Goal: Task Accomplishment & Management: Manage account settings

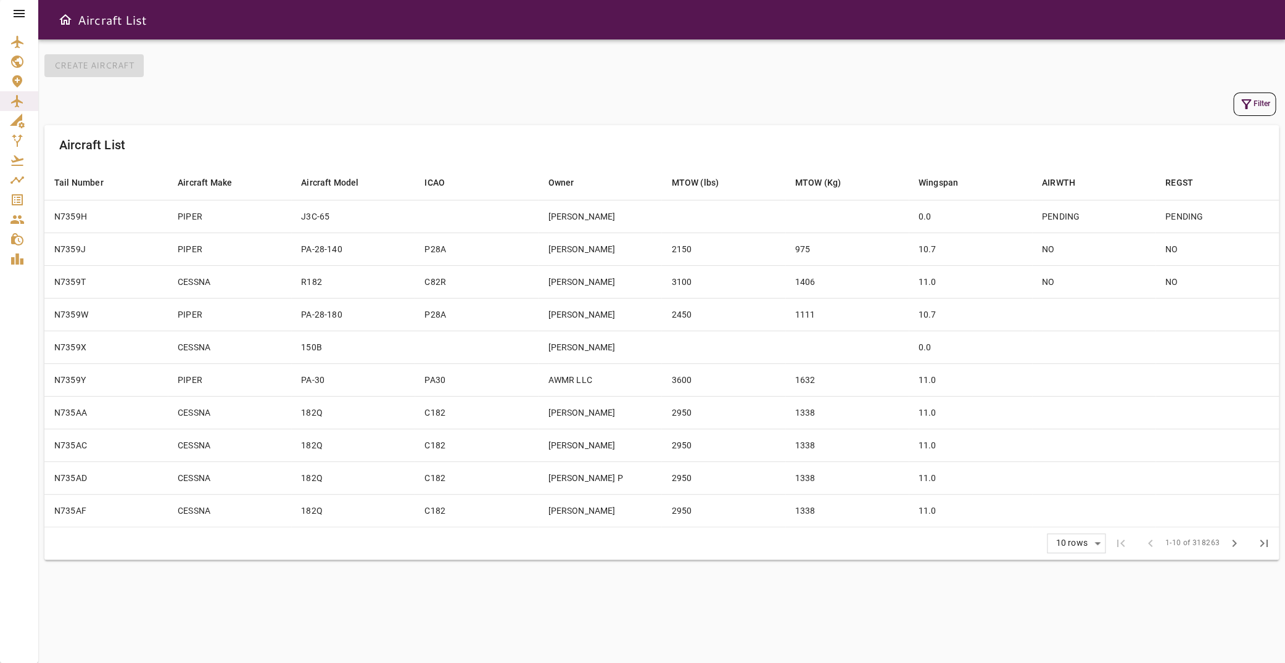
click at [27, 6] on icon at bounding box center [19, 13] width 15 height 15
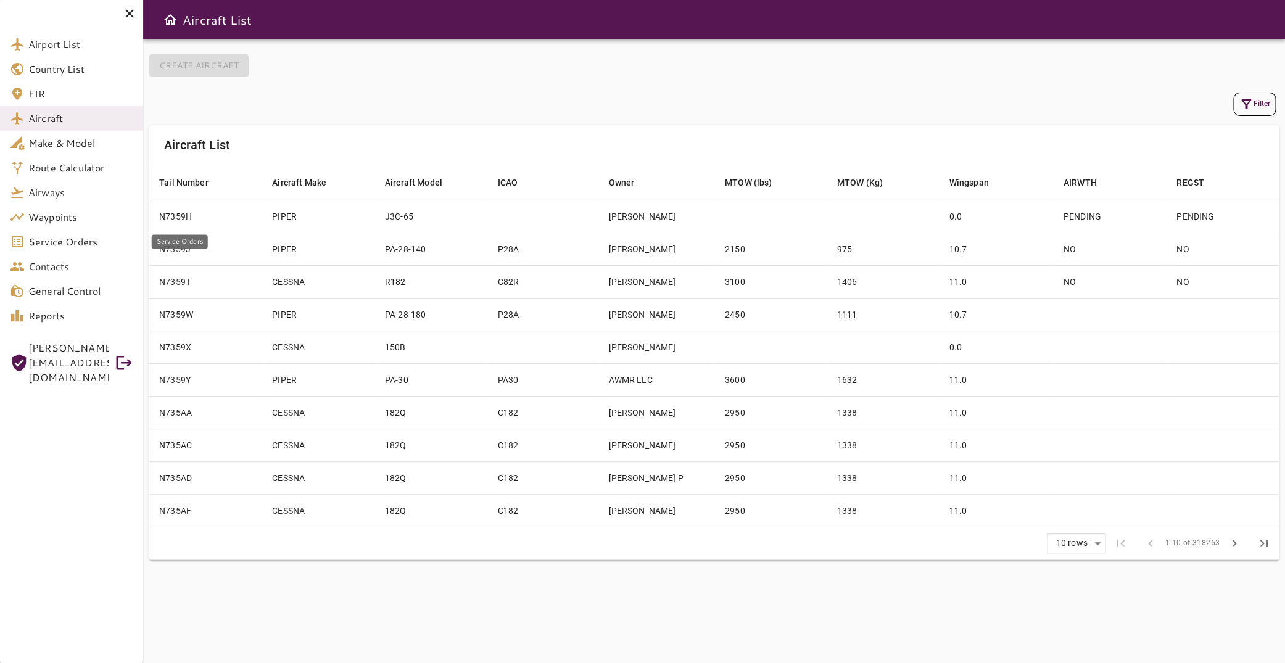
click at [75, 239] on span "Service Orders" at bounding box center [80, 242] width 105 height 15
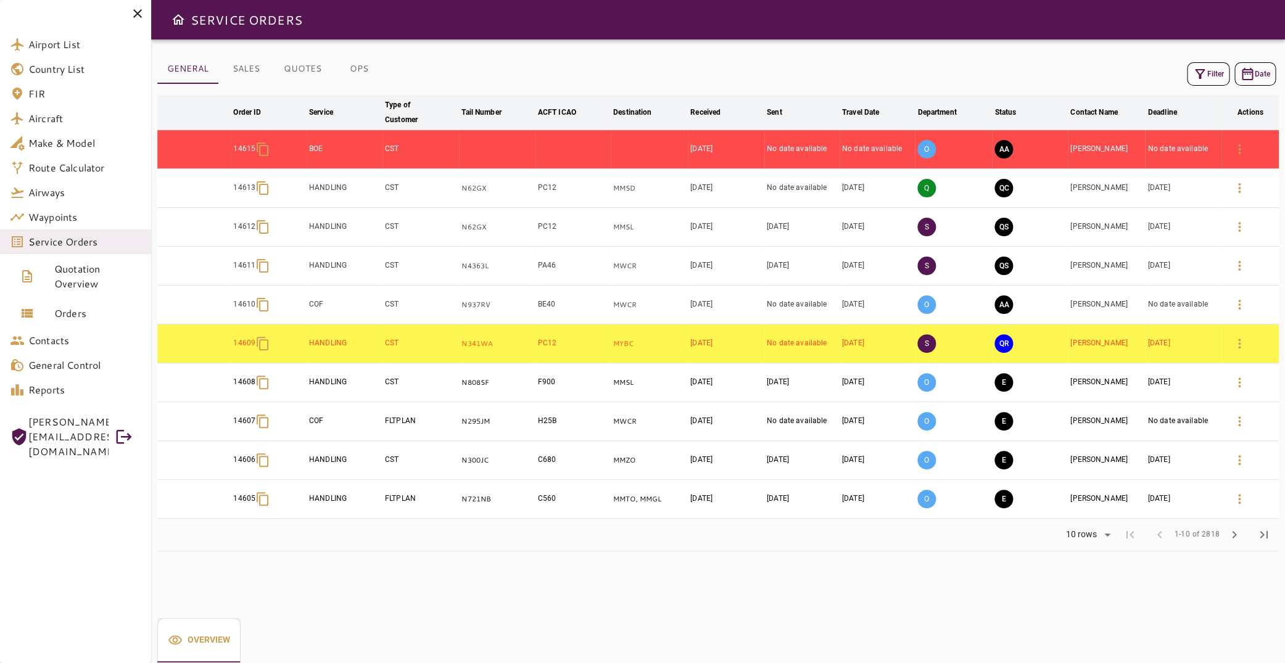
click at [1193, 73] on icon "button" at bounding box center [1200, 74] width 15 height 15
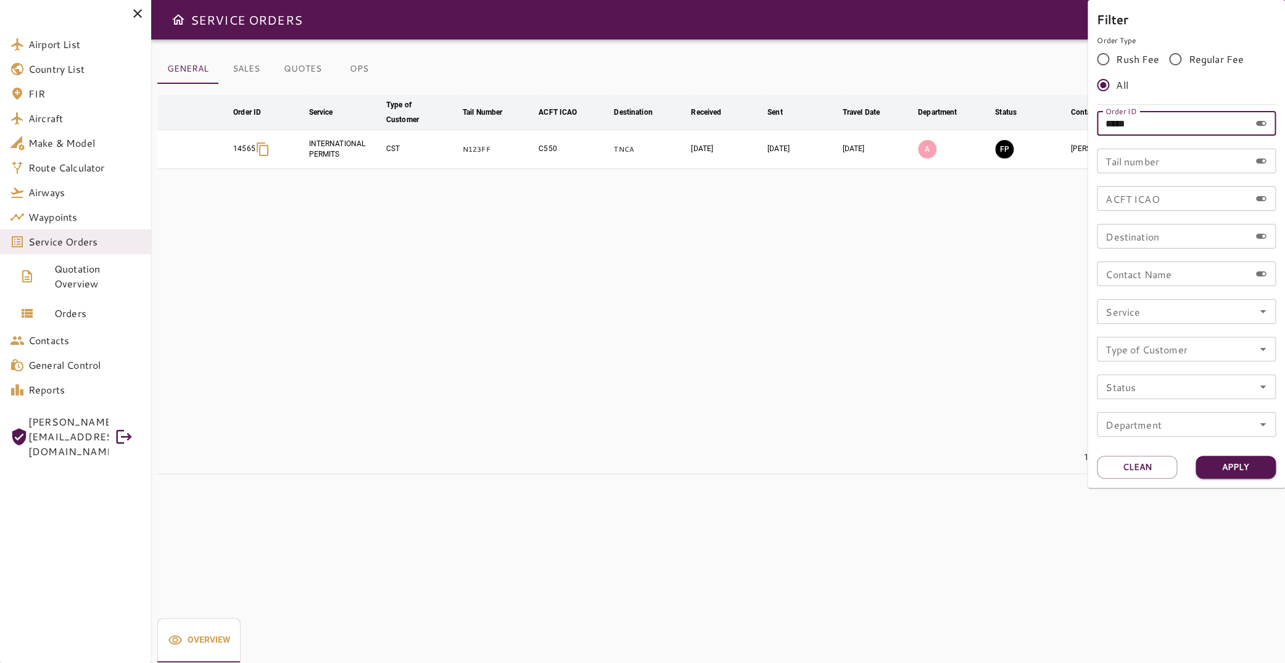
drag, startPoint x: 1156, startPoint y: 123, endPoint x: 1119, endPoint y: 126, distance: 37.1
click at [1119, 126] on input "*****" at bounding box center [1173, 123] width 153 height 25
type input "*****"
click at [1237, 473] on button "Apply" at bounding box center [1236, 467] width 80 height 23
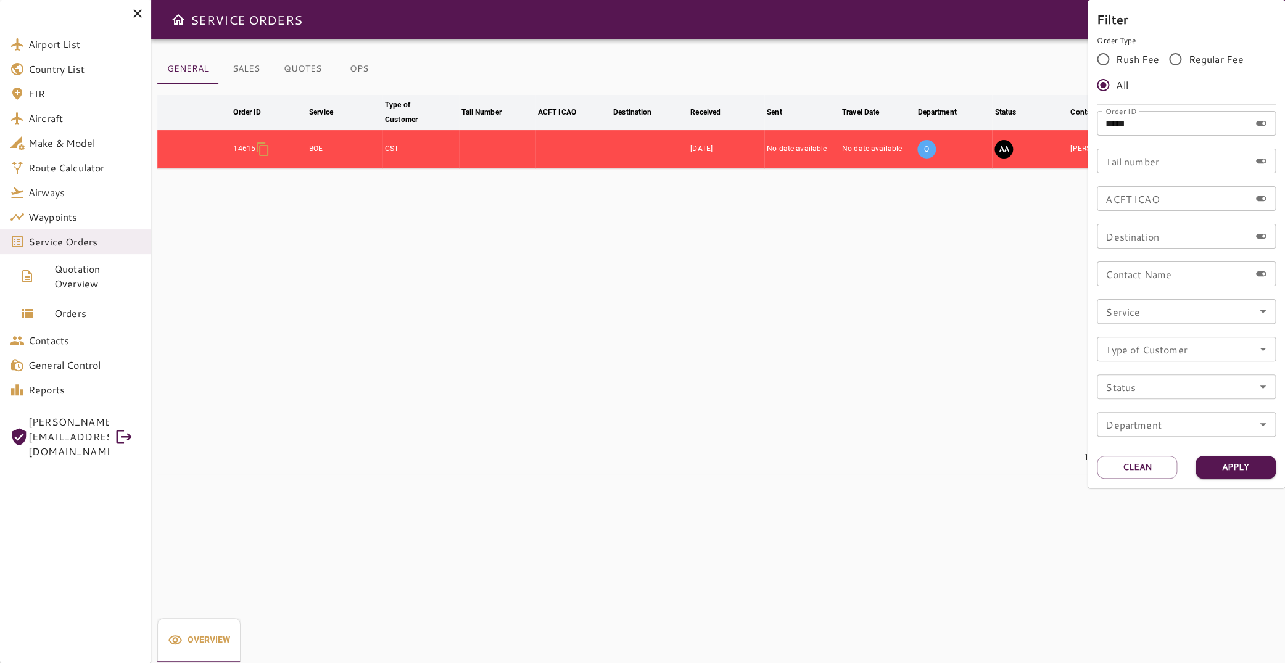
click at [622, 285] on div at bounding box center [642, 331] width 1285 height 663
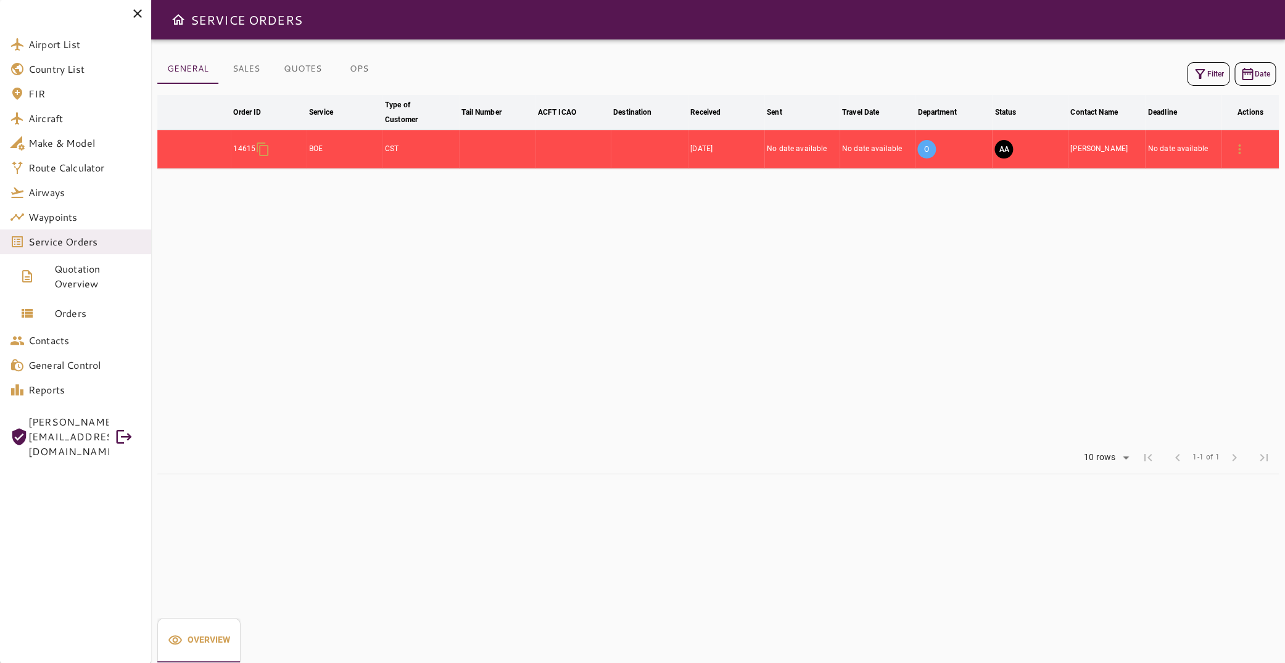
click at [1003, 151] on button "AA" at bounding box center [1004, 149] width 19 height 19
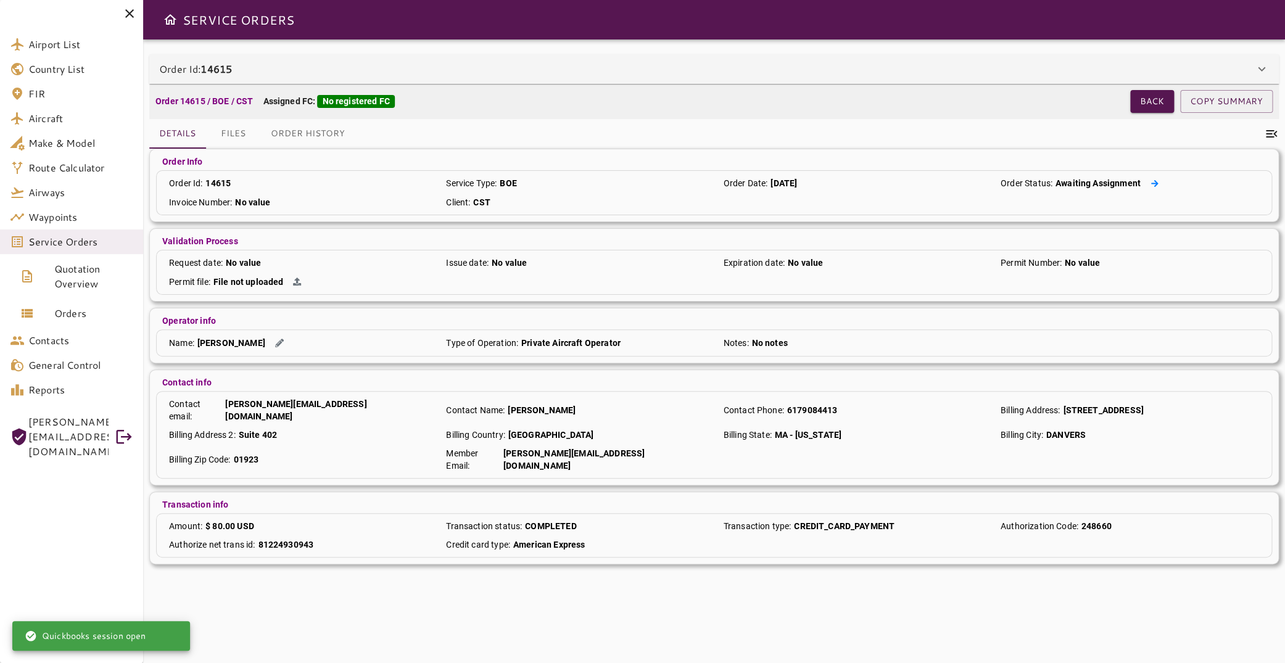
click at [1151, 184] on icon at bounding box center [1154, 183] width 7 height 7
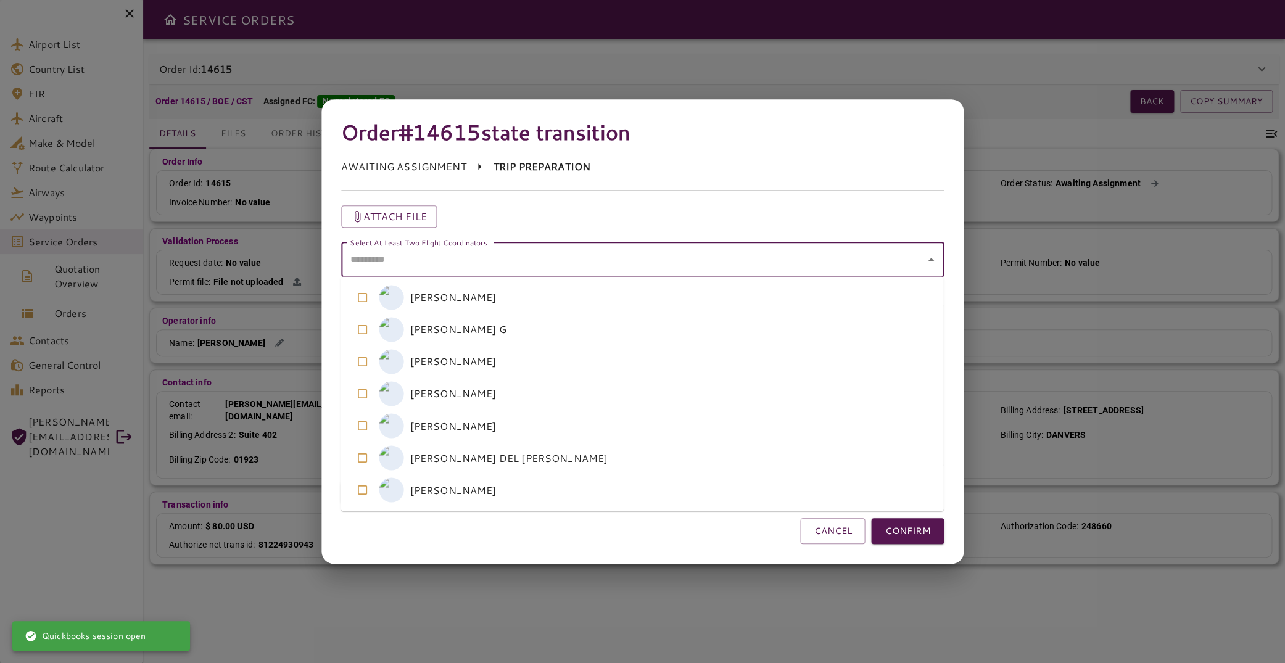
click at [687, 263] on coordinators "Select At Least Two Flight Coordinators" at bounding box center [634, 259] width 574 height 23
click at [541, 431] on coordinators-option-4 "A [PERSON_NAME]" at bounding box center [642, 426] width 603 height 32
click at [541, 457] on coordinators-option-5 "A [PERSON_NAME] DEL [PERSON_NAME]" at bounding box center [642, 458] width 603 height 32
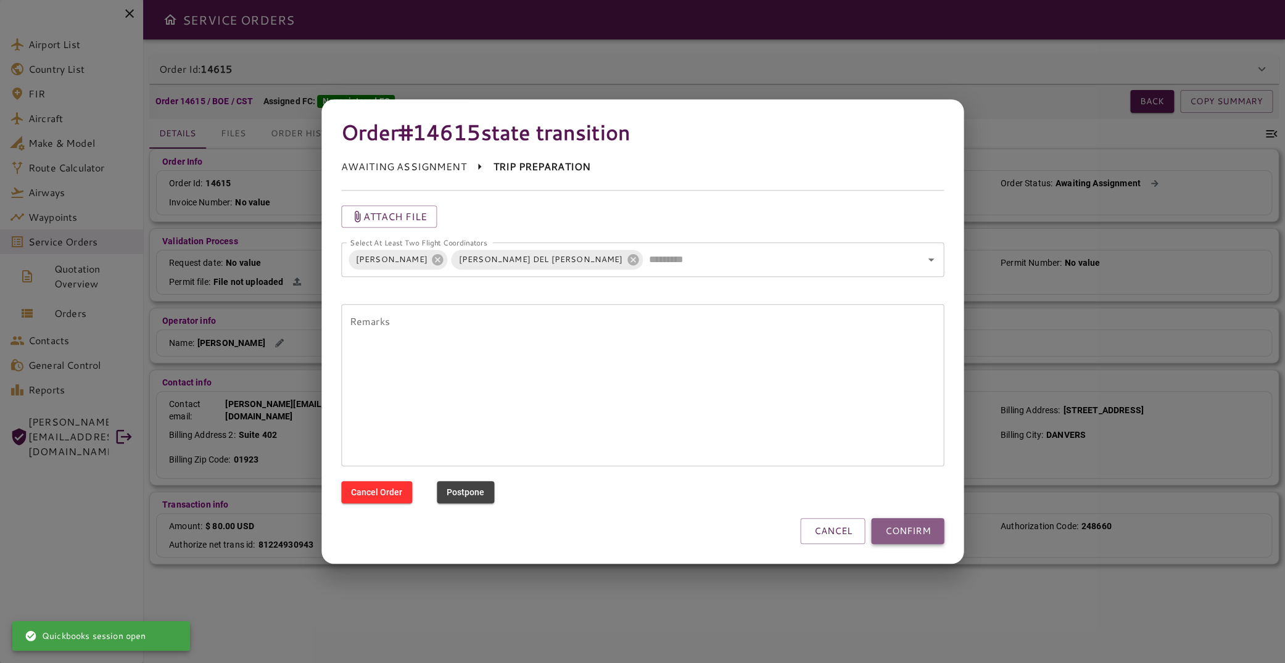
click at [887, 530] on button "CONFIRM" at bounding box center [907, 531] width 73 height 26
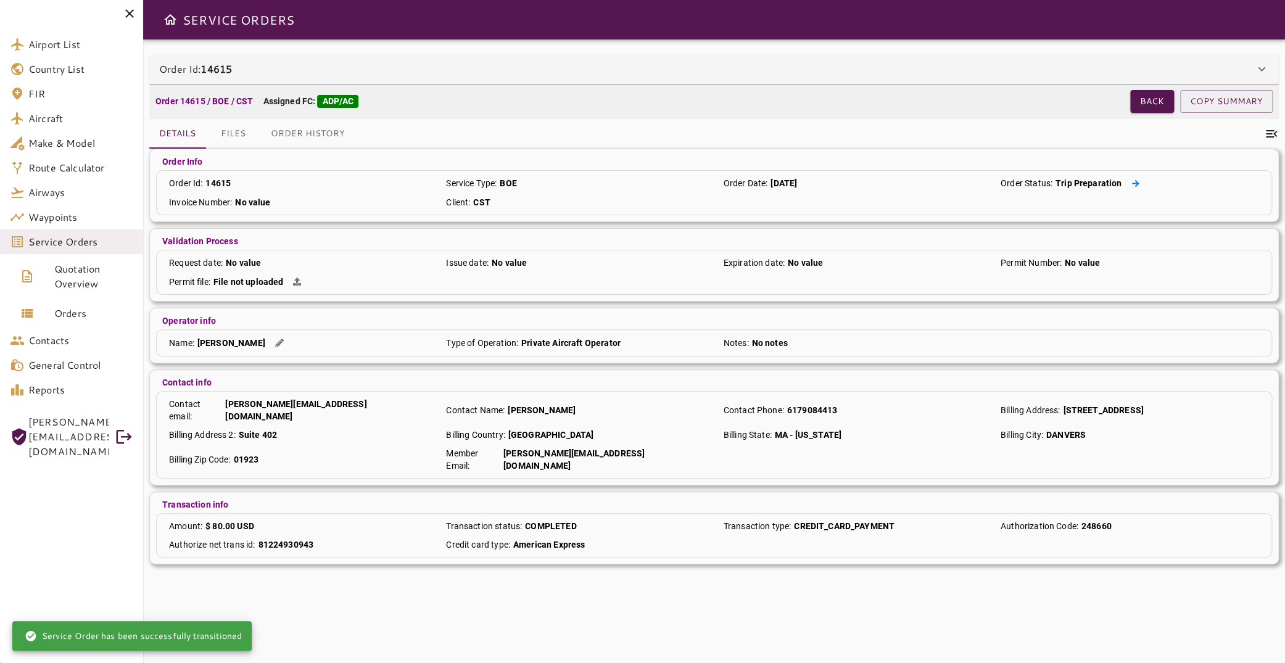
click at [1132, 183] on icon at bounding box center [1135, 183] width 7 height 7
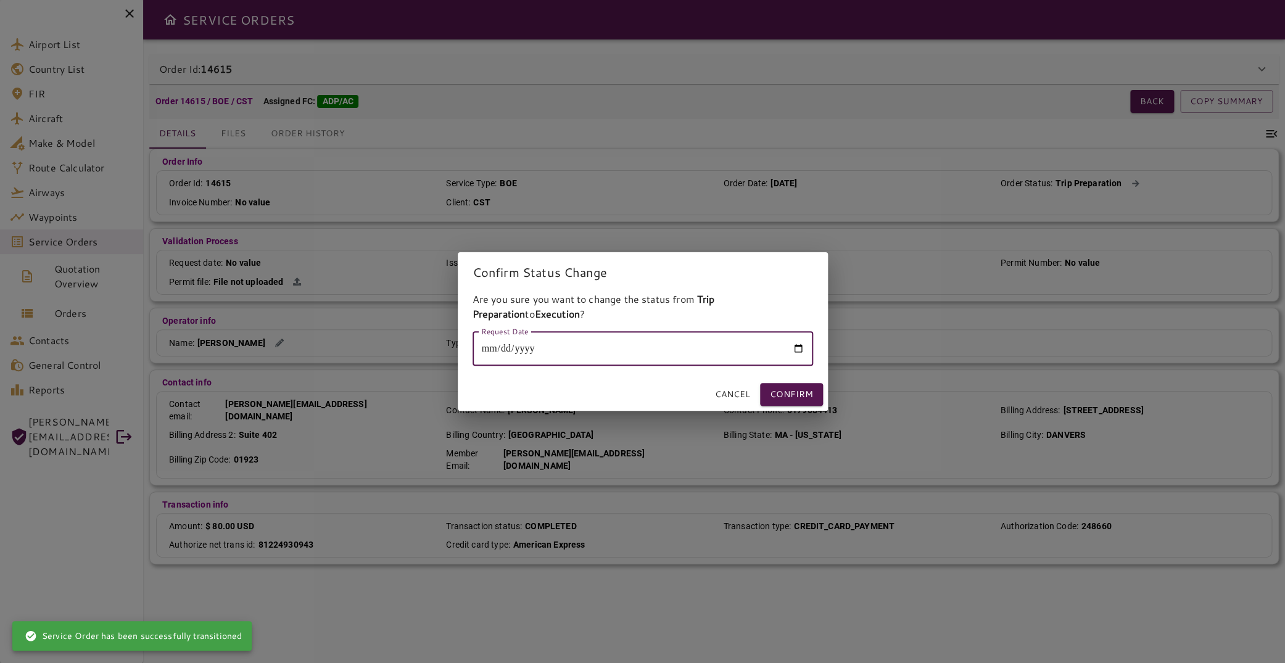
click at [795, 344] on input "Request Date" at bounding box center [643, 348] width 341 height 35
type input "**********"
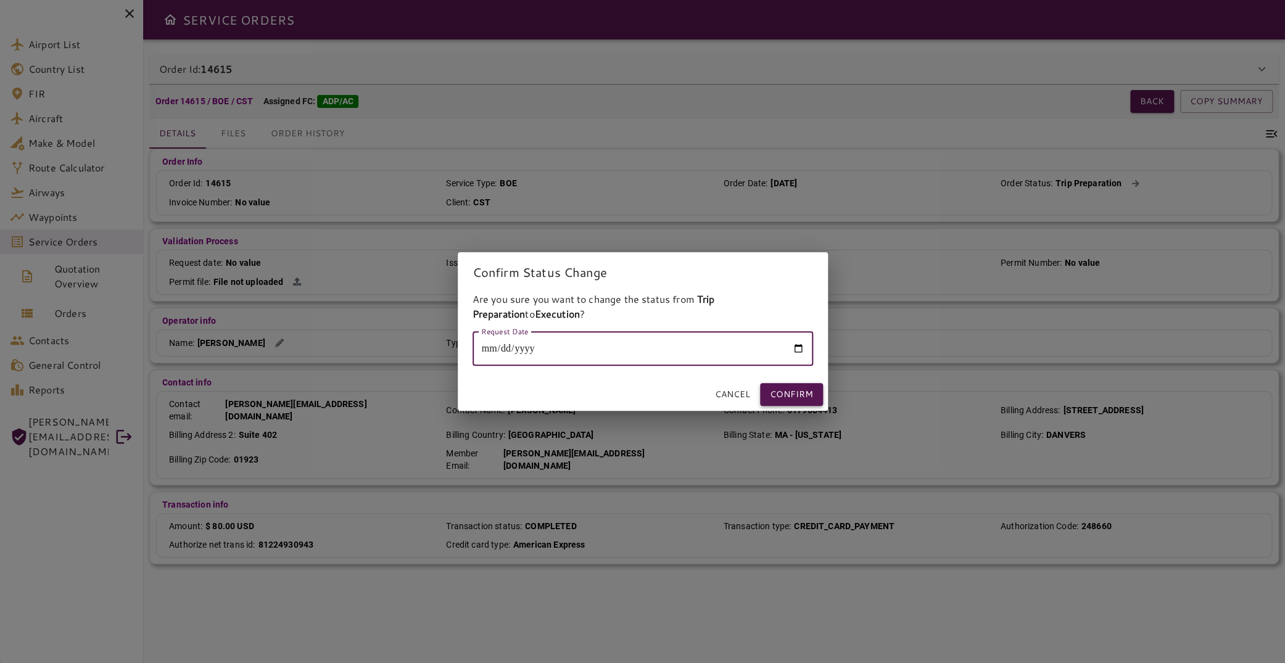
click at [806, 394] on button "Confirm" at bounding box center [791, 394] width 63 height 23
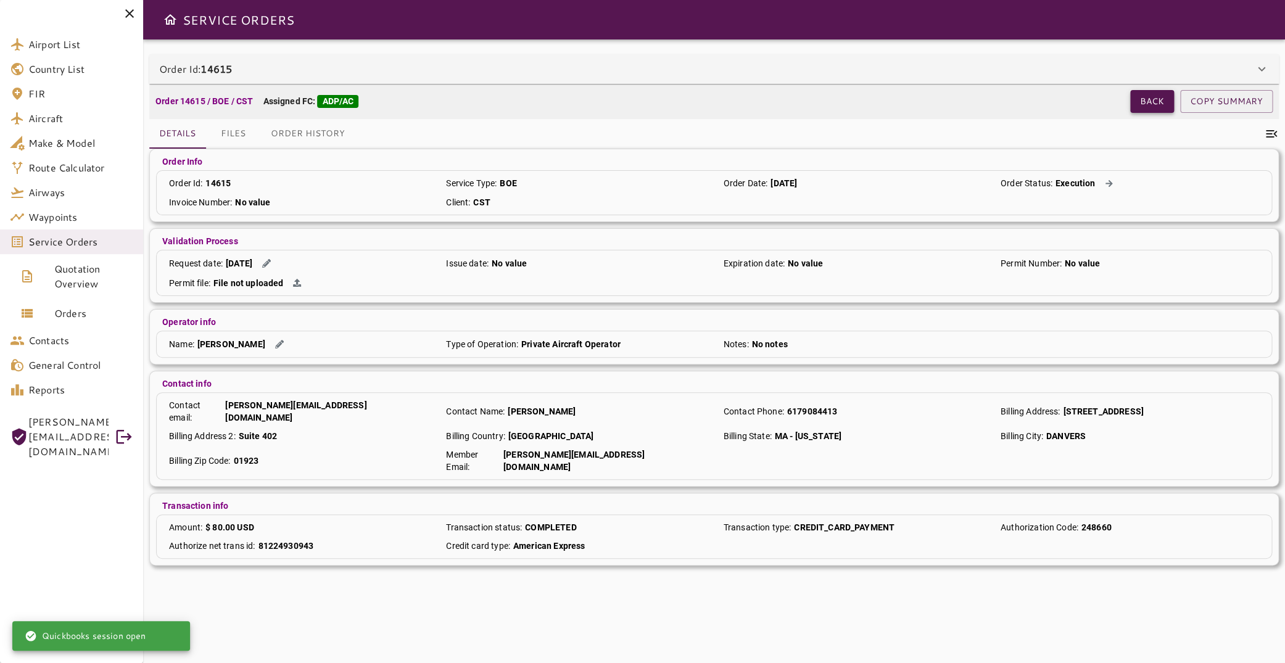
click at [1134, 102] on button "Back" at bounding box center [1153, 101] width 44 height 23
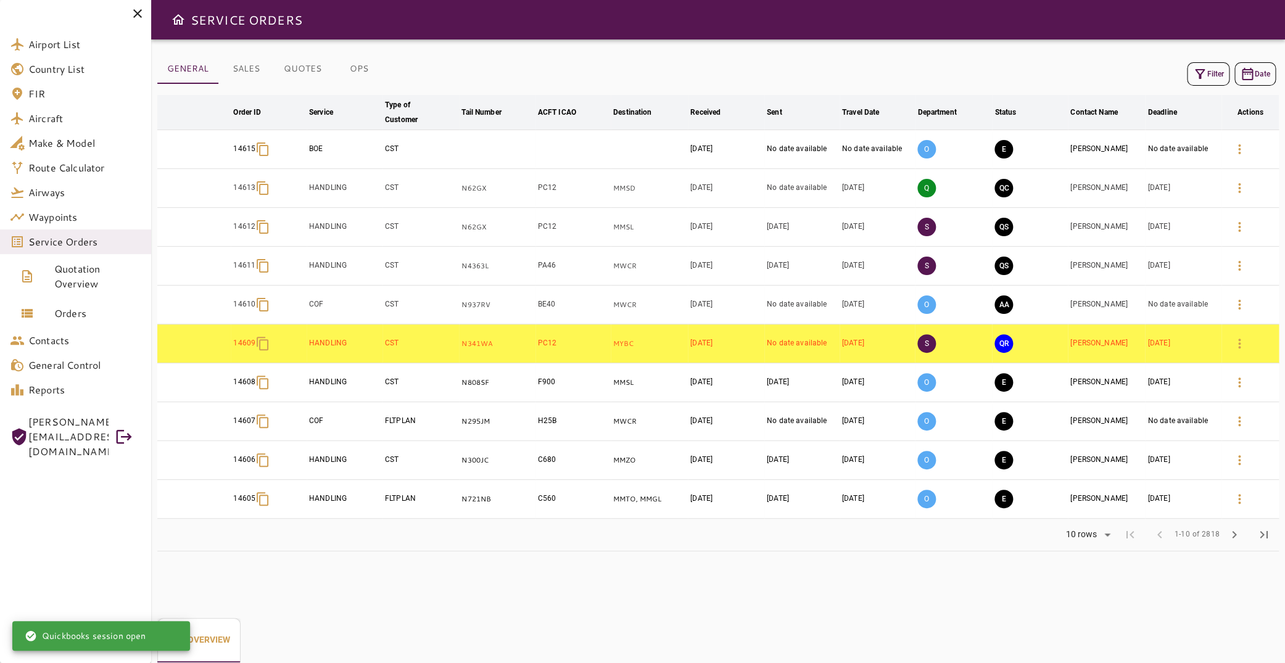
click at [1195, 71] on icon "button" at bounding box center [1200, 74] width 15 height 15
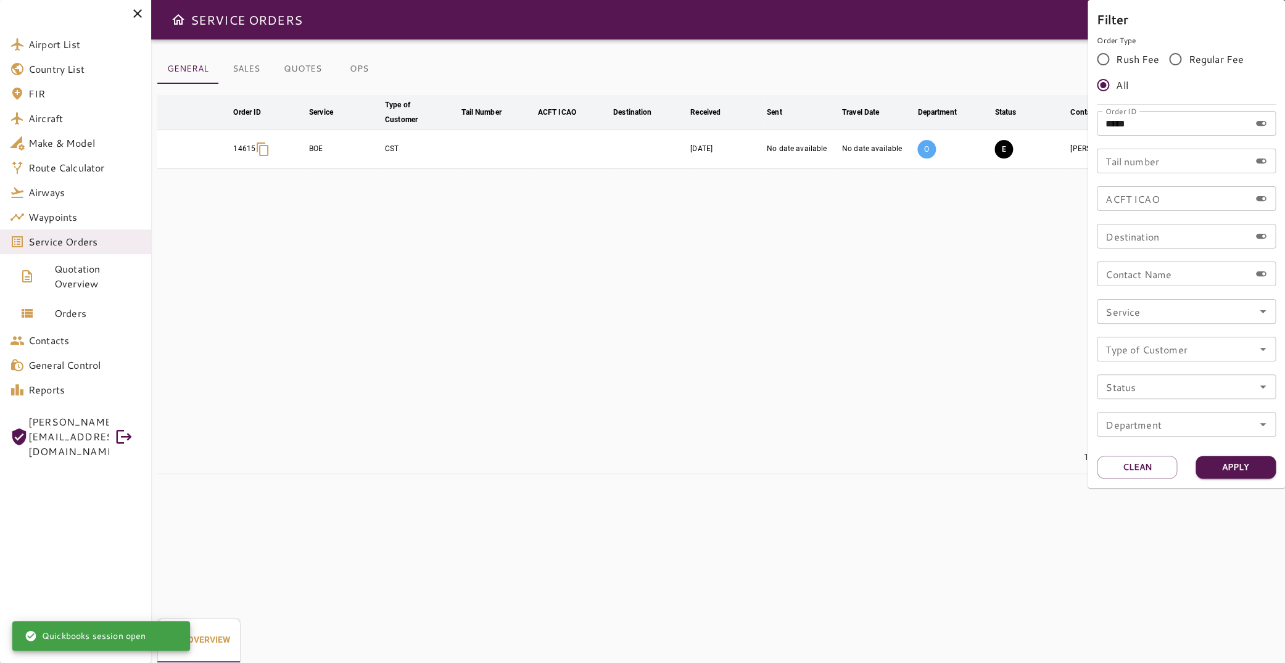
click at [961, 276] on div at bounding box center [642, 331] width 1285 height 663
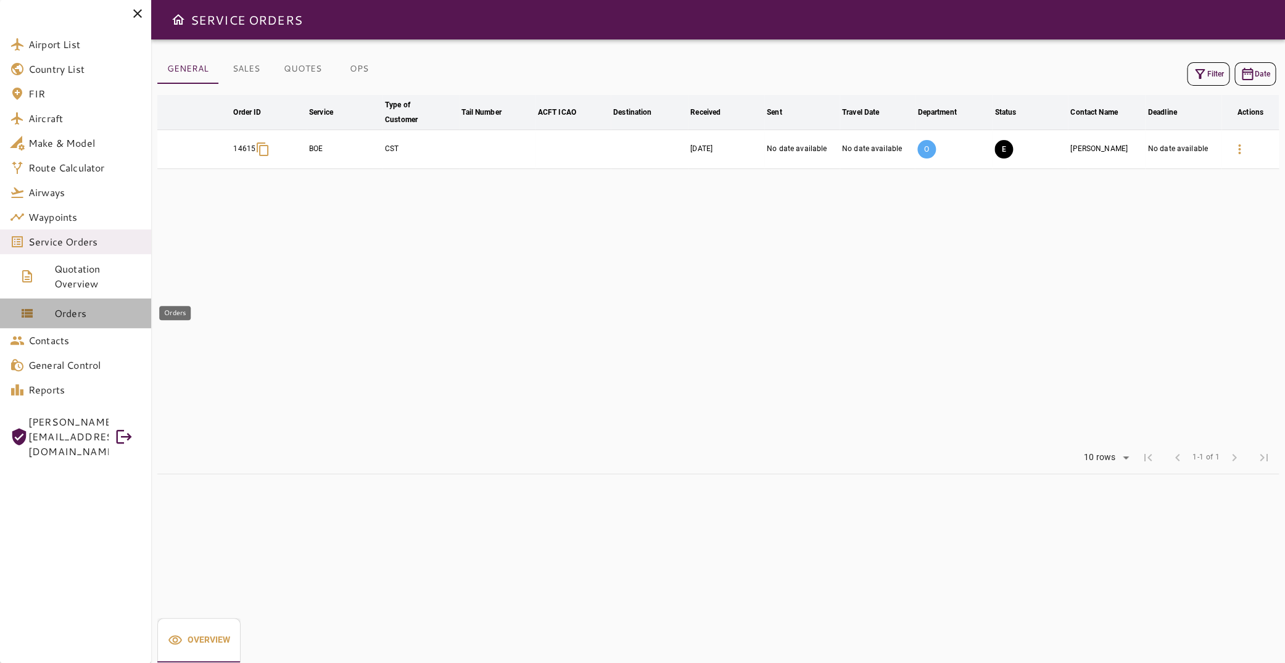
click at [88, 308] on span "Orders" at bounding box center [97, 313] width 87 height 15
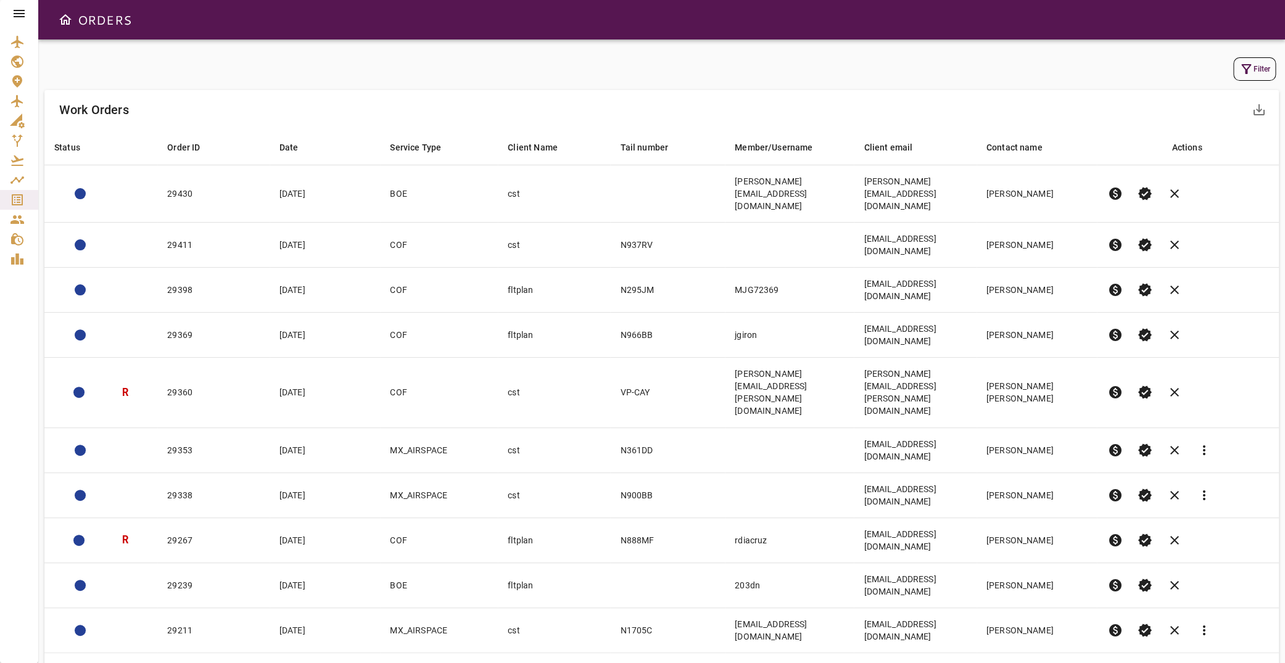
click at [1242, 67] on icon "button" at bounding box center [1246, 69] width 15 height 15
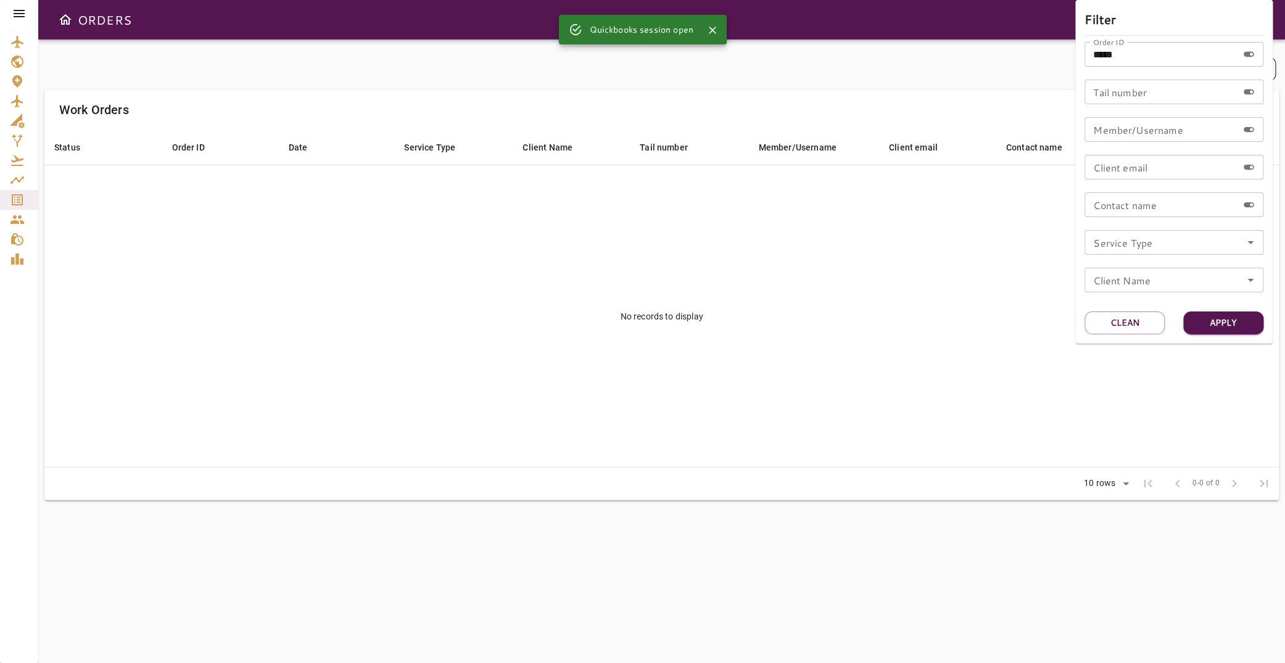
drag, startPoint x: 1158, startPoint y: 49, endPoint x: 847, endPoint y: 63, distance: 311.3
click at [1085, 63] on input "*****" at bounding box center [1161, 54] width 153 height 25
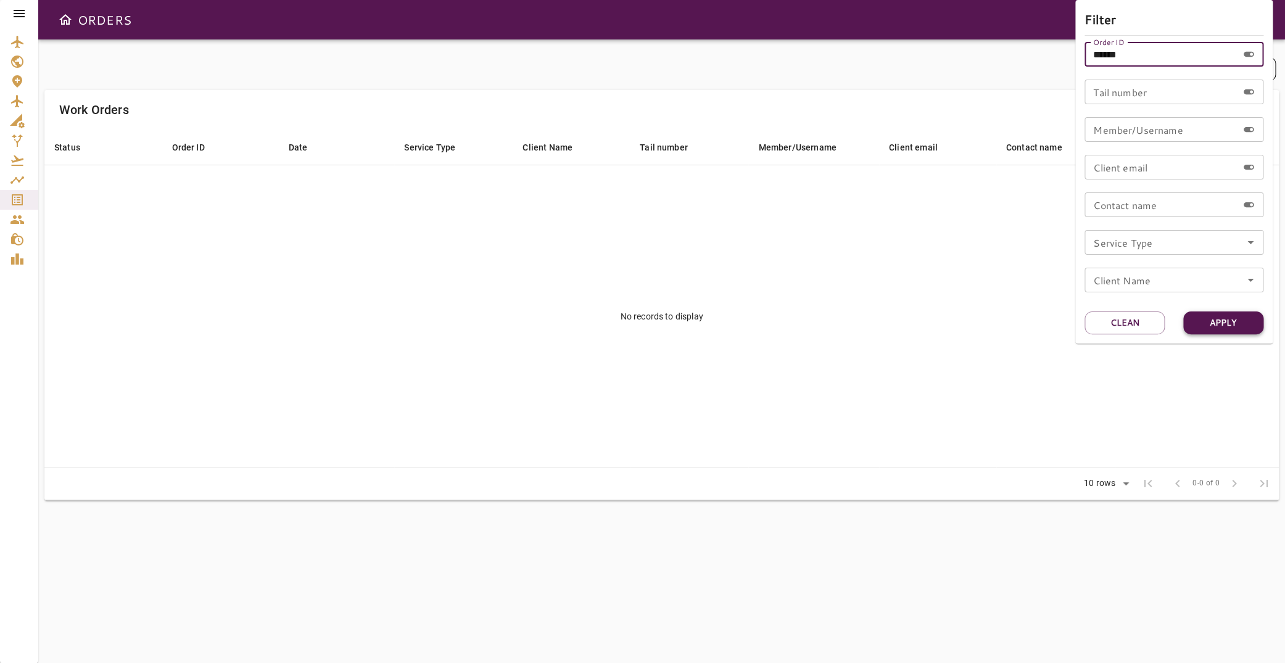
click at [1233, 325] on button "Apply" at bounding box center [1224, 323] width 80 height 23
drag, startPoint x: 1140, startPoint y: 49, endPoint x: 866, endPoint y: 49, distance: 274.6
click at [1085, 49] on input "******" at bounding box center [1161, 54] width 153 height 25
type input "*****"
click at [1206, 317] on button "Apply" at bounding box center [1224, 323] width 80 height 23
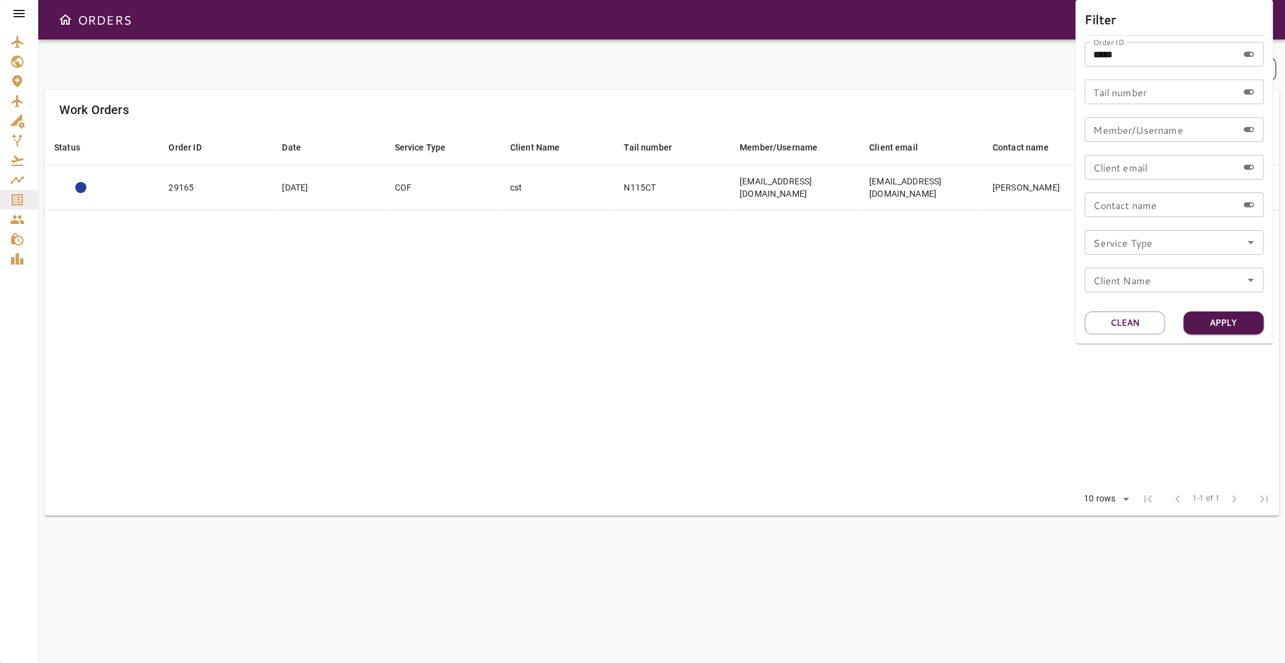
click at [622, 231] on div at bounding box center [642, 331] width 1285 height 663
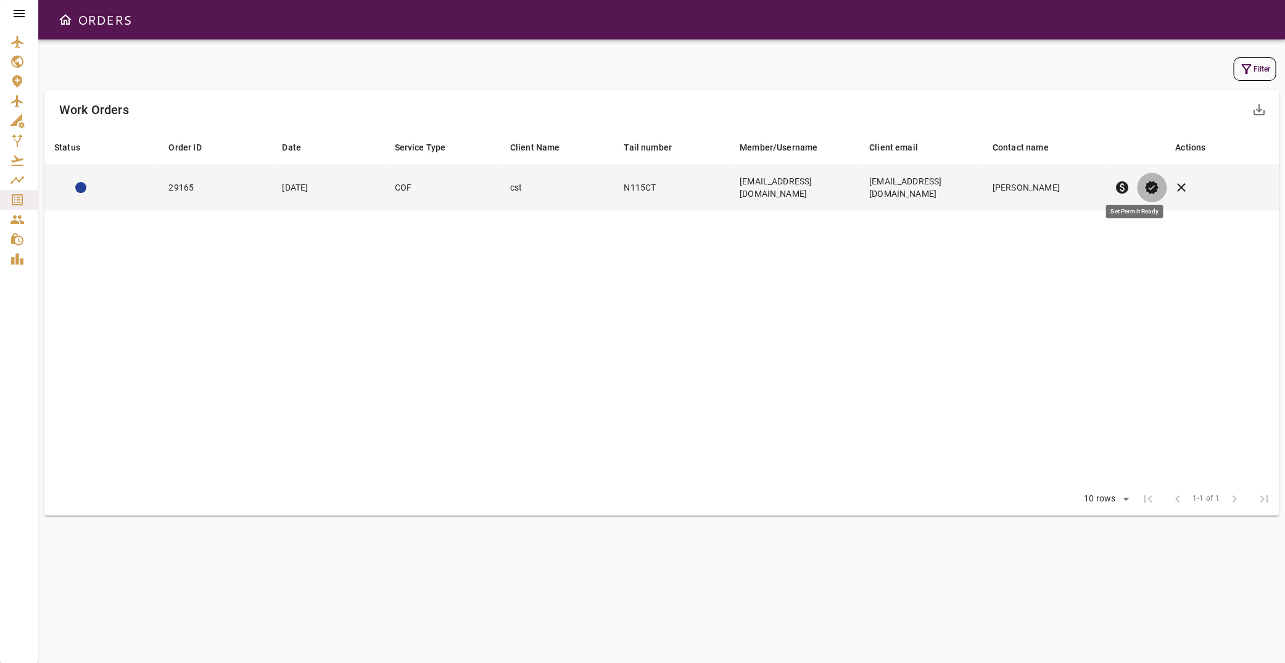
click at [1145, 187] on span "verified" at bounding box center [1152, 187] width 15 height 15
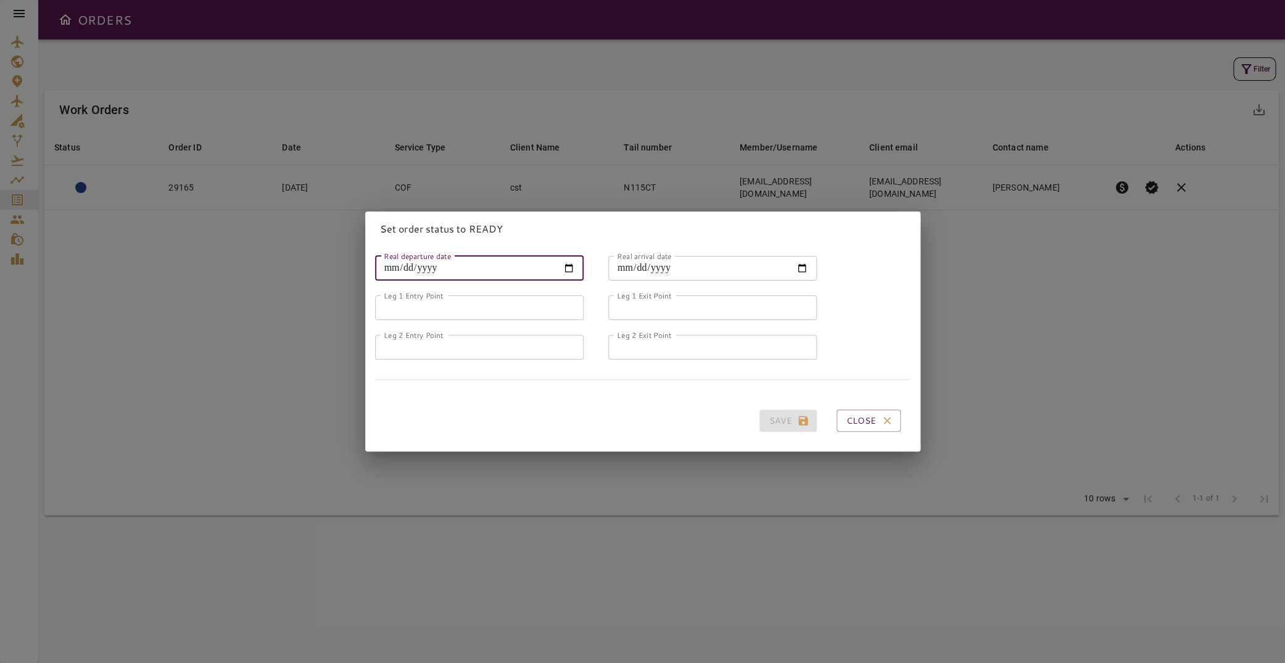
click at [560, 262] on input "Real departure date" at bounding box center [479, 268] width 209 height 25
click at [555, 265] on input "Real departure date" at bounding box center [479, 268] width 209 height 25
click at [562, 259] on input "Real departure date" at bounding box center [479, 268] width 209 height 25
type input "**********"
click at [790, 258] on input "Real arrival date" at bounding box center [712, 268] width 209 height 25
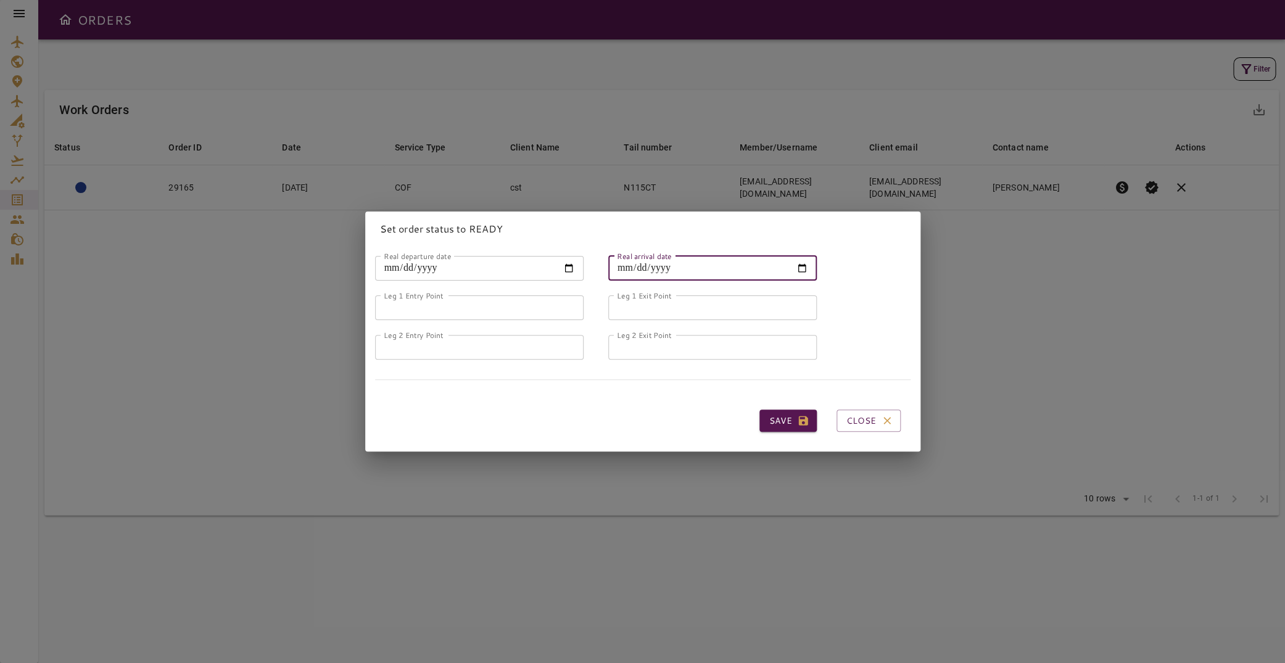
type input "**********"
click at [466, 299] on input "Leg 1 Entry Point" at bounding box center [479, 308] width 209 height 25
type input "*****"
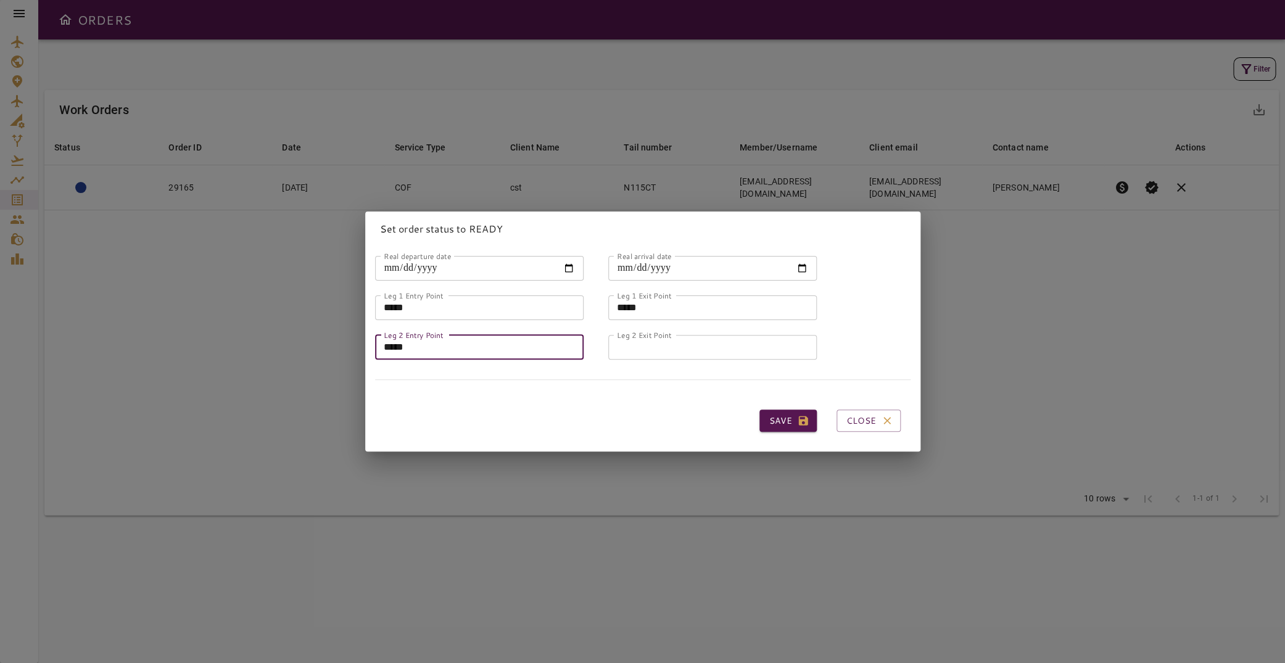
type input "*****"
click at [764, 417] on button "Save" at bounding box center [788, 421] width 57 height 23
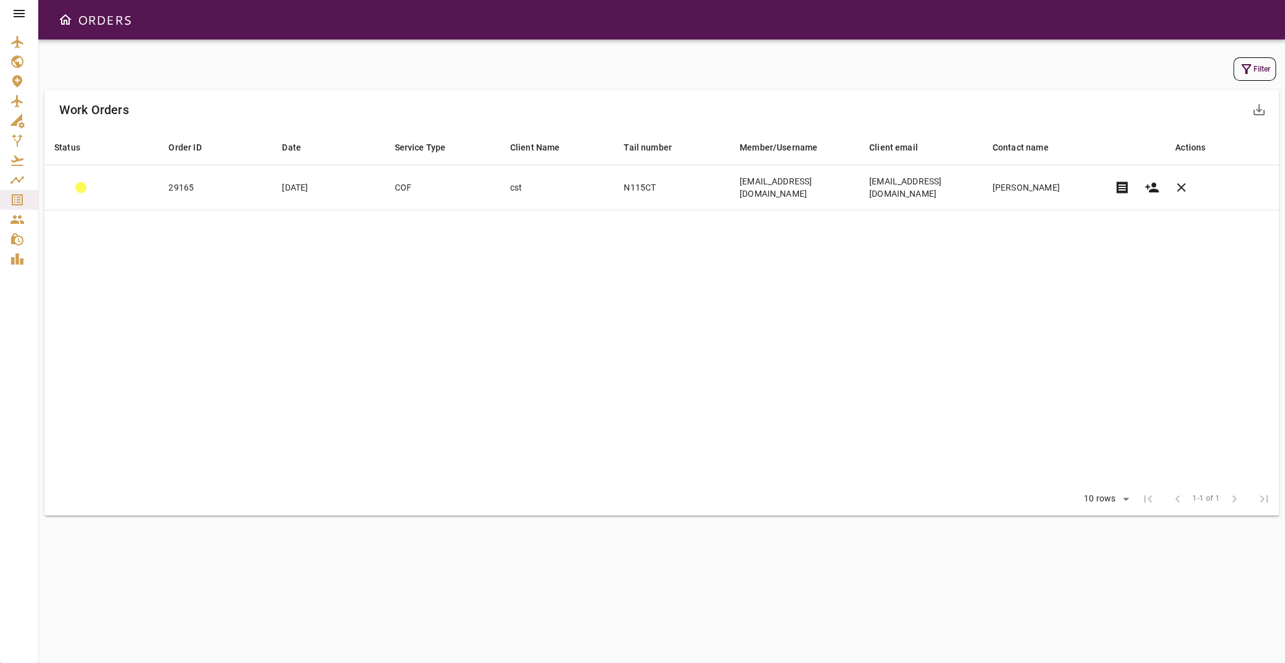
click at [9, 15] on div at bounding box center [19, 13] width 38 height 27
click at [15, 15] on icon at bounding box center [19, 13] width 15 height 15
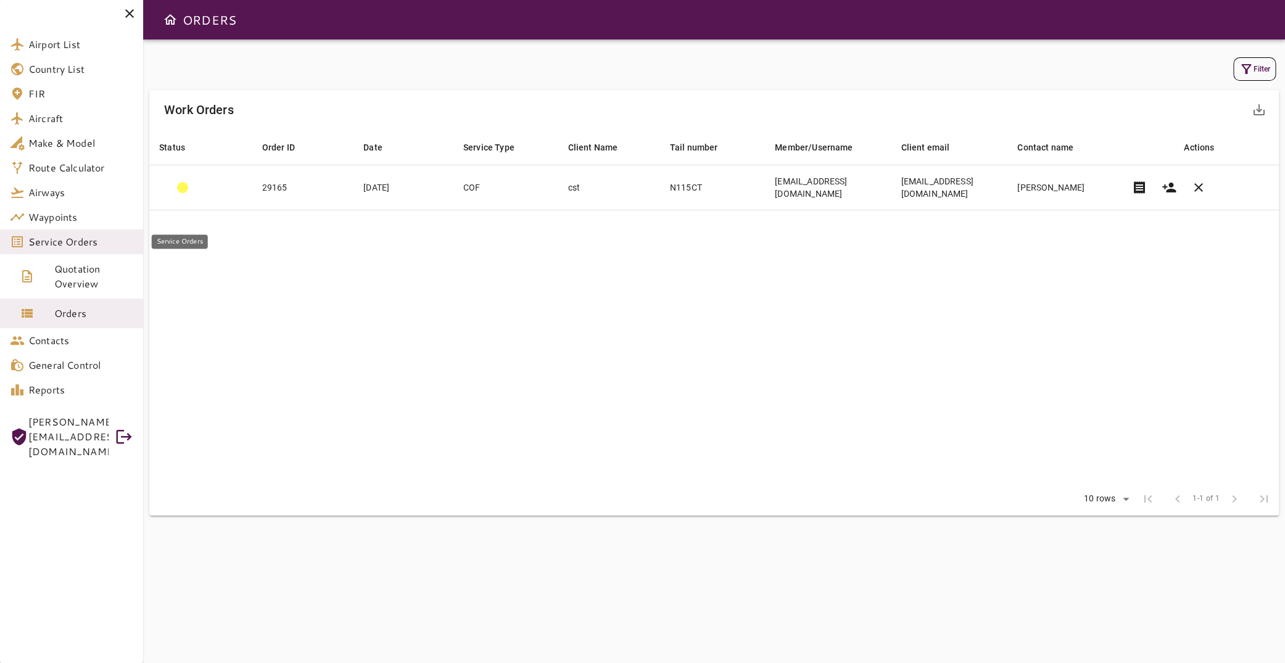
click at [94, 247] on span "Service Orders" at bounding box center [80, 242] width 105 height 15
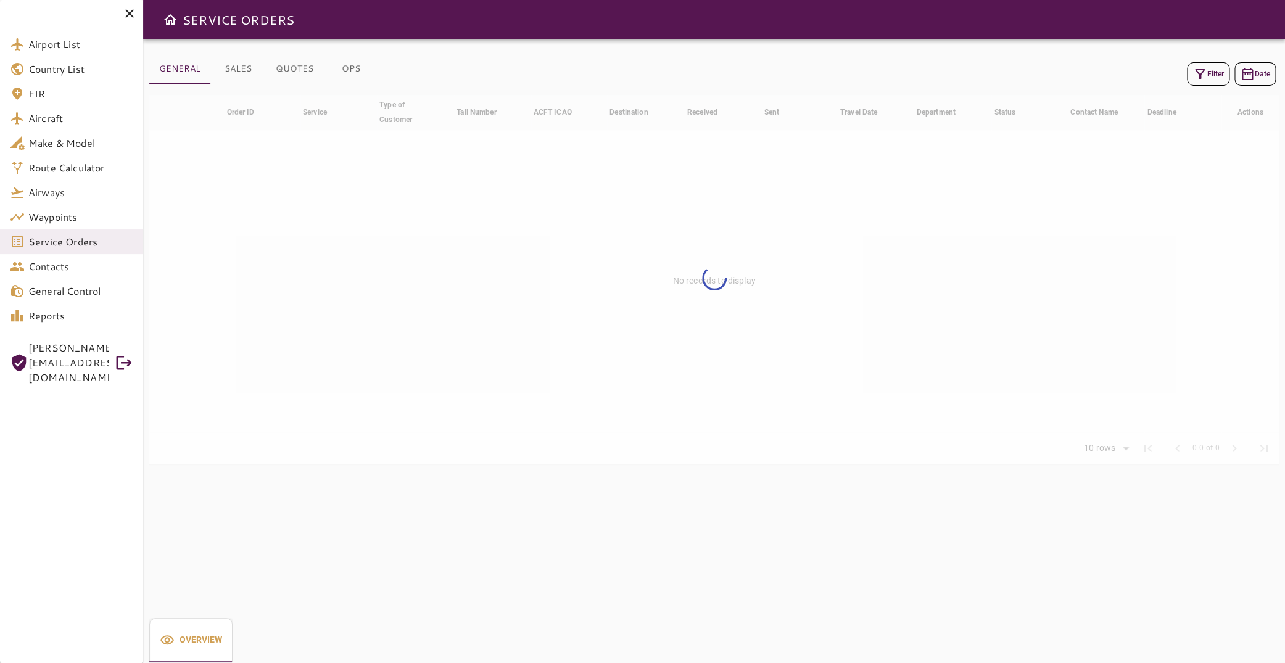
click at [1197, 75] on icon "button" at bounding box center [1200, 74] width 15 height 15
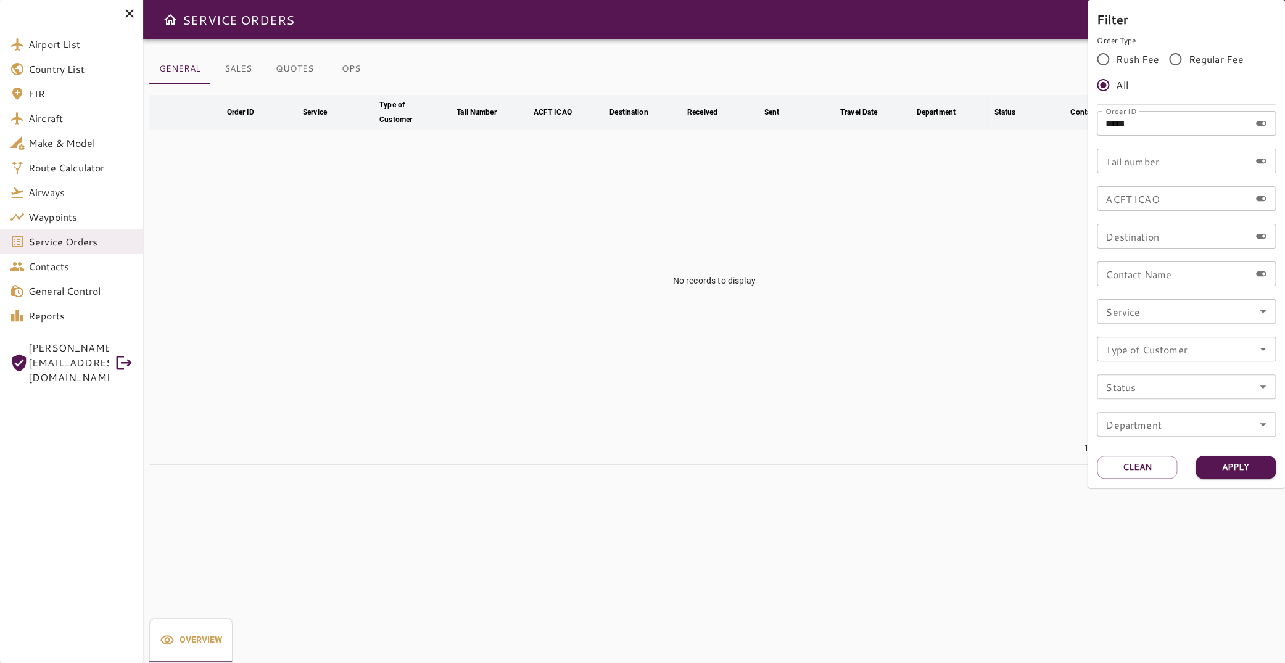
drag, startPoint x: 1158, startPoint y: 118, endPoint x: 921, endPoint y: 123, distance: 236.4
click at [1097, 123] on input "*****" at bounding box center [1173, 123] width 153 height 25
click at [1261, 312] on icon "Open" at bounding box center [1263, 311] width 15 height 15
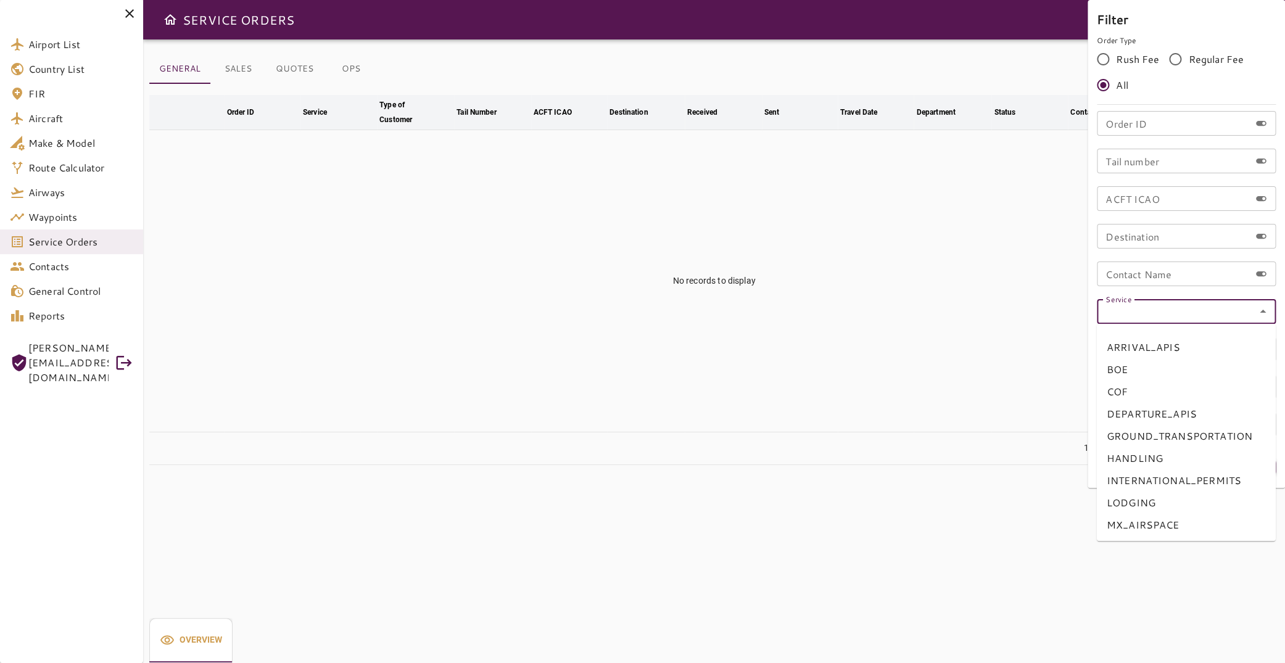
click at [1168, 392] on li "COF" at bounding box center [1186, 392] width 179 height 22
type input "***"
click at [1234, 467] on button "Apply" at bounding box center [1236, 467] width 80 height 23
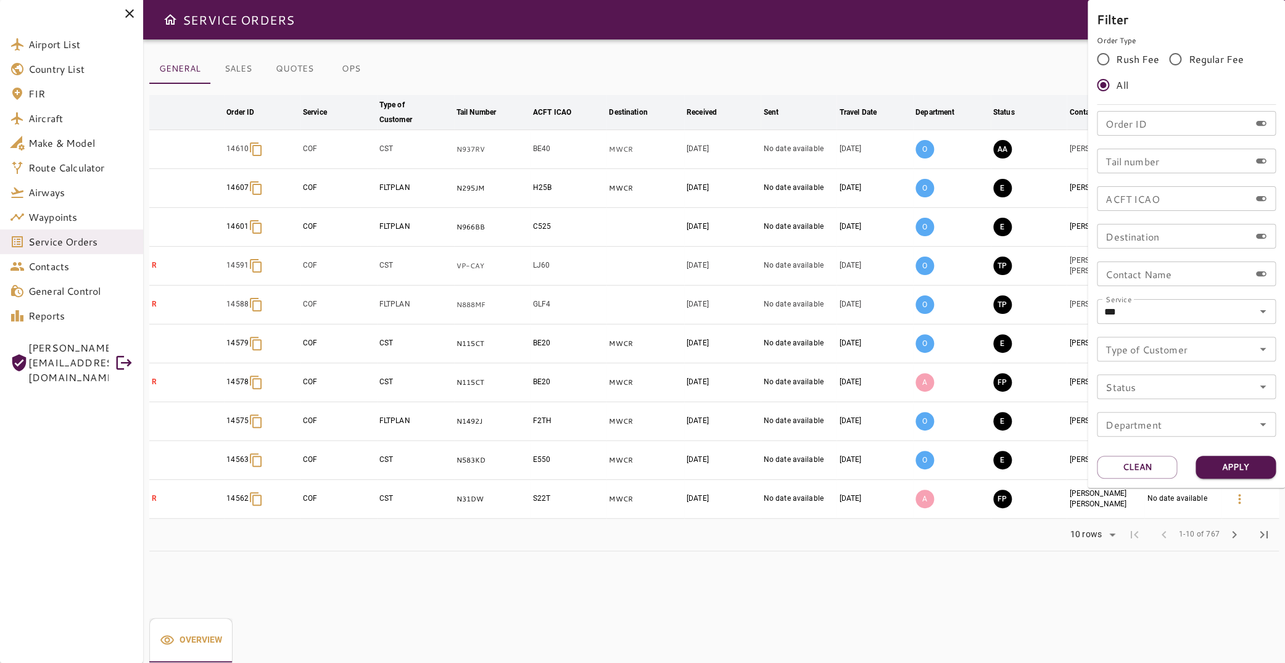
click at [694, 209] on div at bounding box center [642, 331] width 1285 height 663
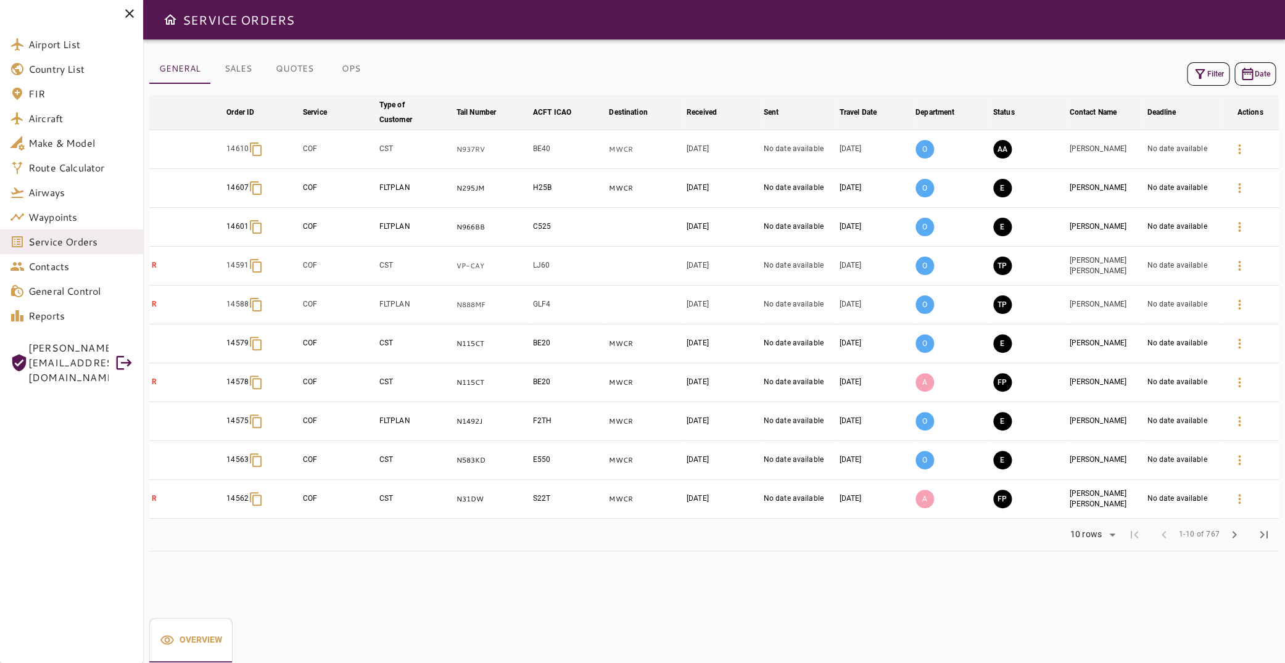
click at [1232, 147] on icon "button" at bounding box center [1239, 149] width 15 height 15
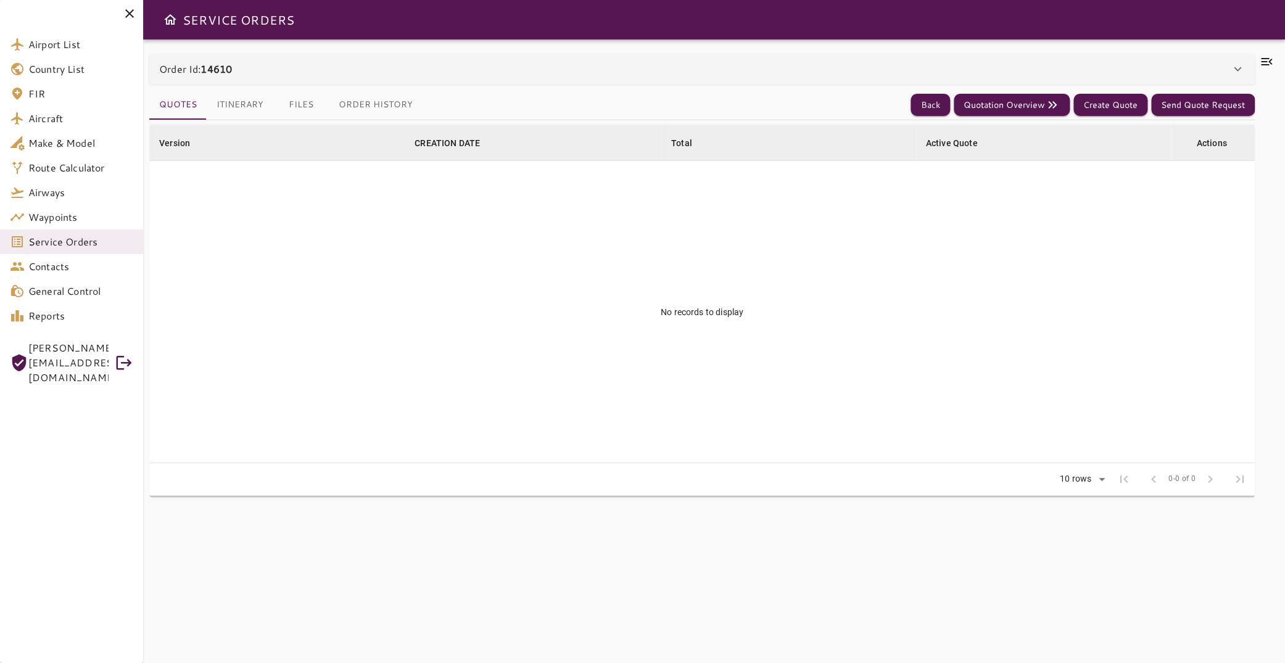
click at [254, 80] on div "Order Id: 14610" at bounding box center [702, 69] width 1106 height 30
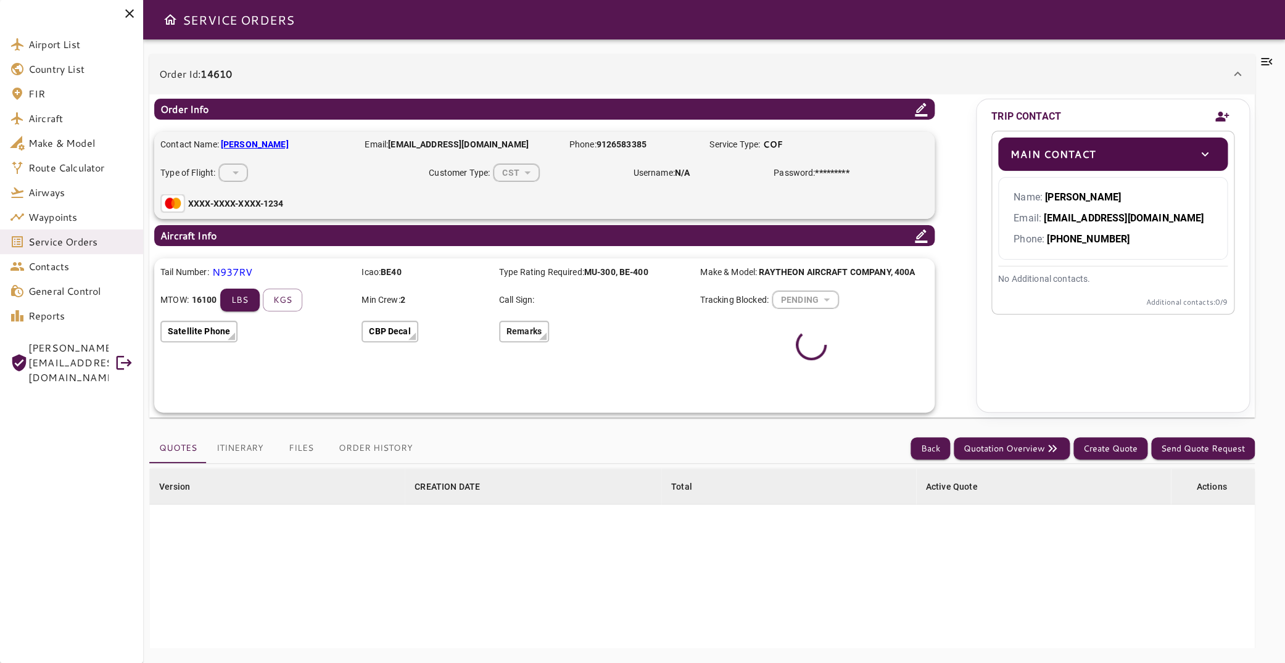
click at [247, 76] on div "Order Id: 14610" at bounding box center [694, 74] width 1071 height 15
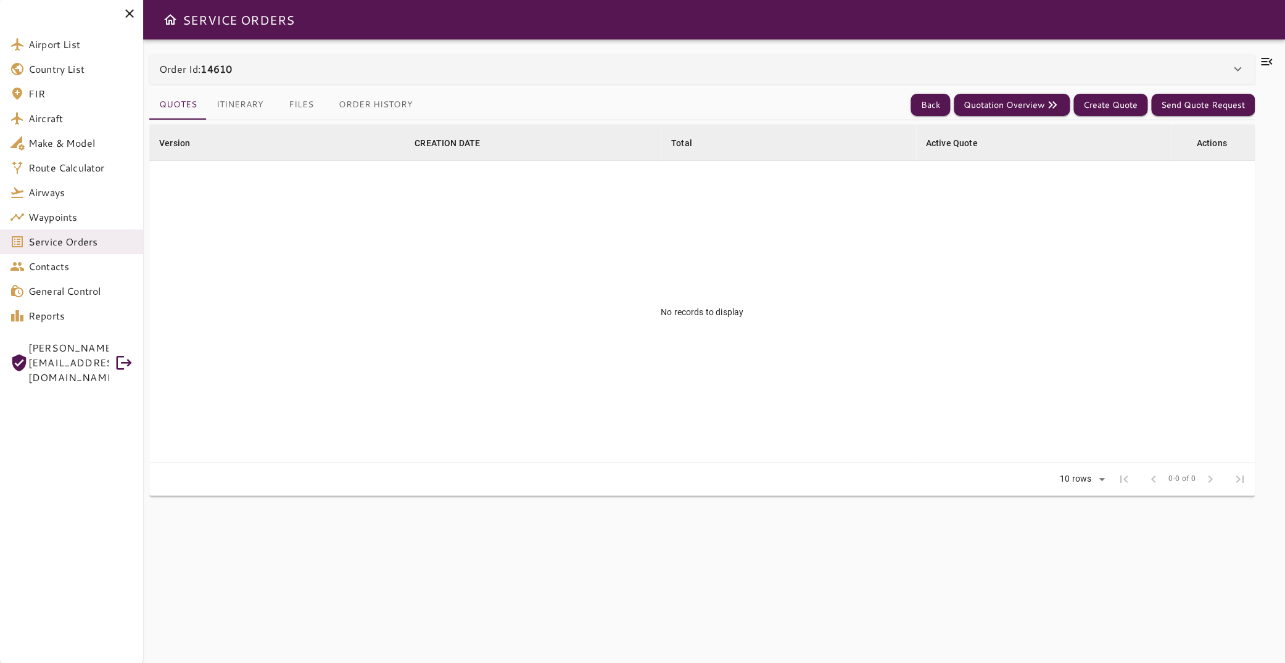
click at [243, 110] on button "Itinerary" at bounding box center [240, 105] width 67 height 30
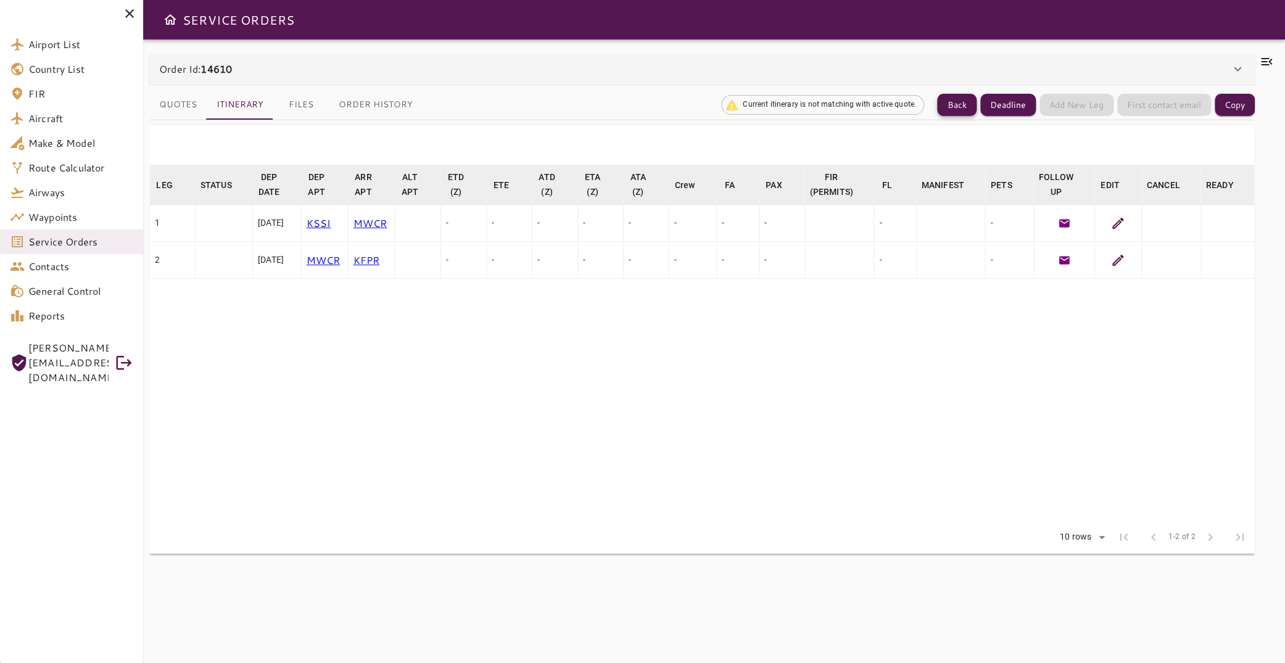
click at [960, 98] on button "Back" at bounding box center [956, 105] width 39 height 23
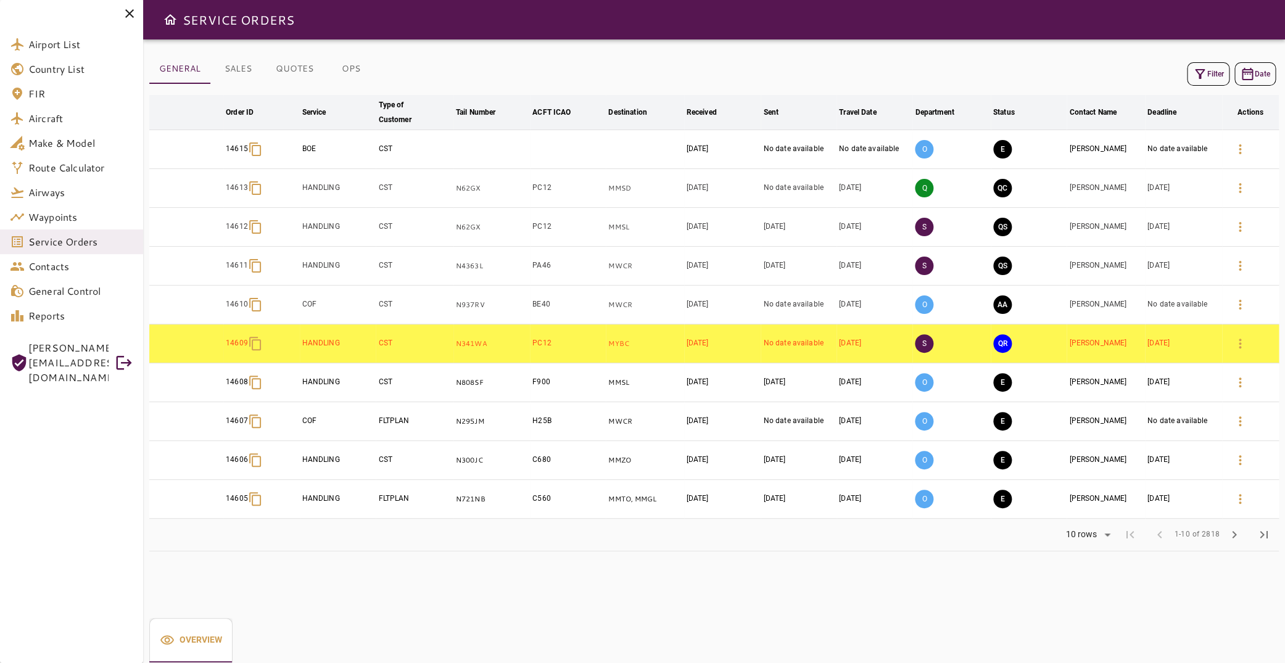
click at [1208, 75] on button "Filter" at bounding box center [1208, 73] width 43 height 23
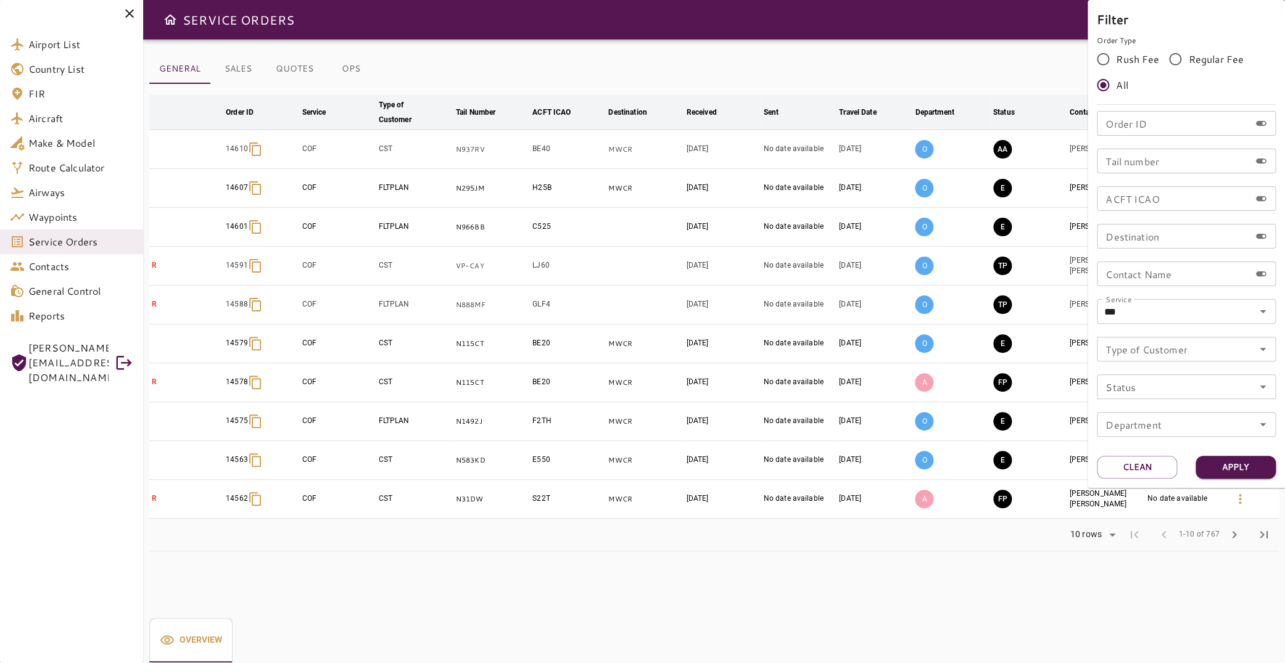
click at [361, 74] on div at bounding box center [642, 331] width 1285 height 663
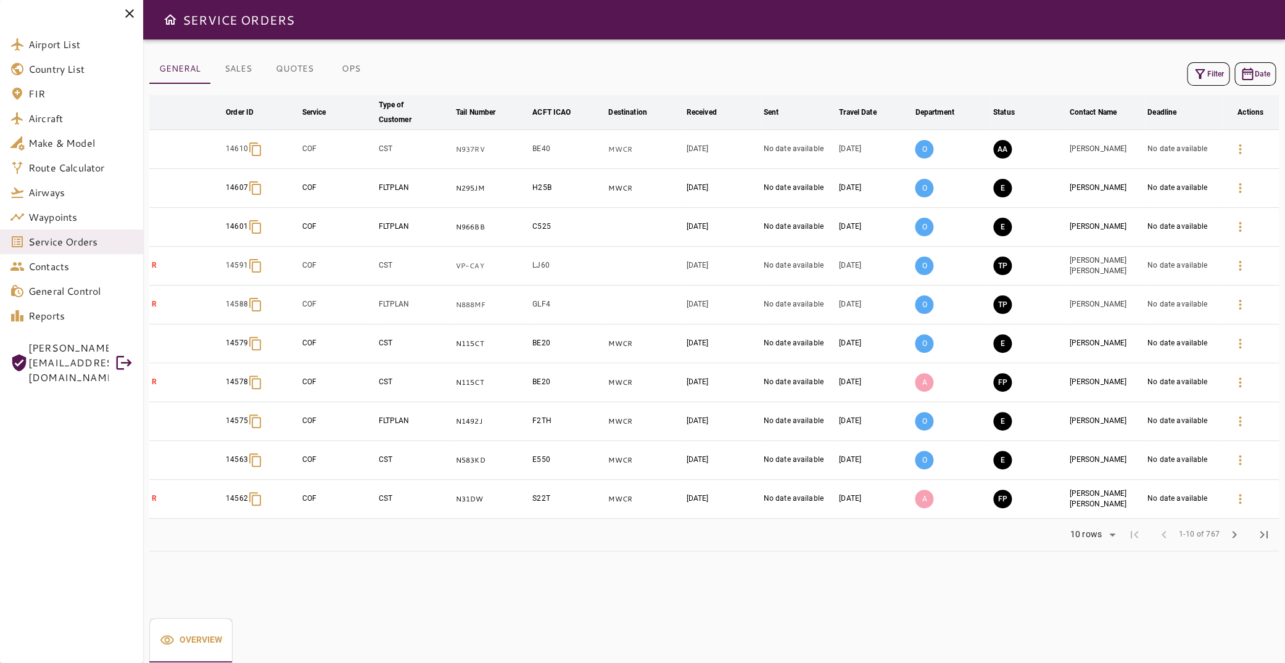
click at [353, 69] on button "OPS" at bounding box center [351, 69] width 56 height 30
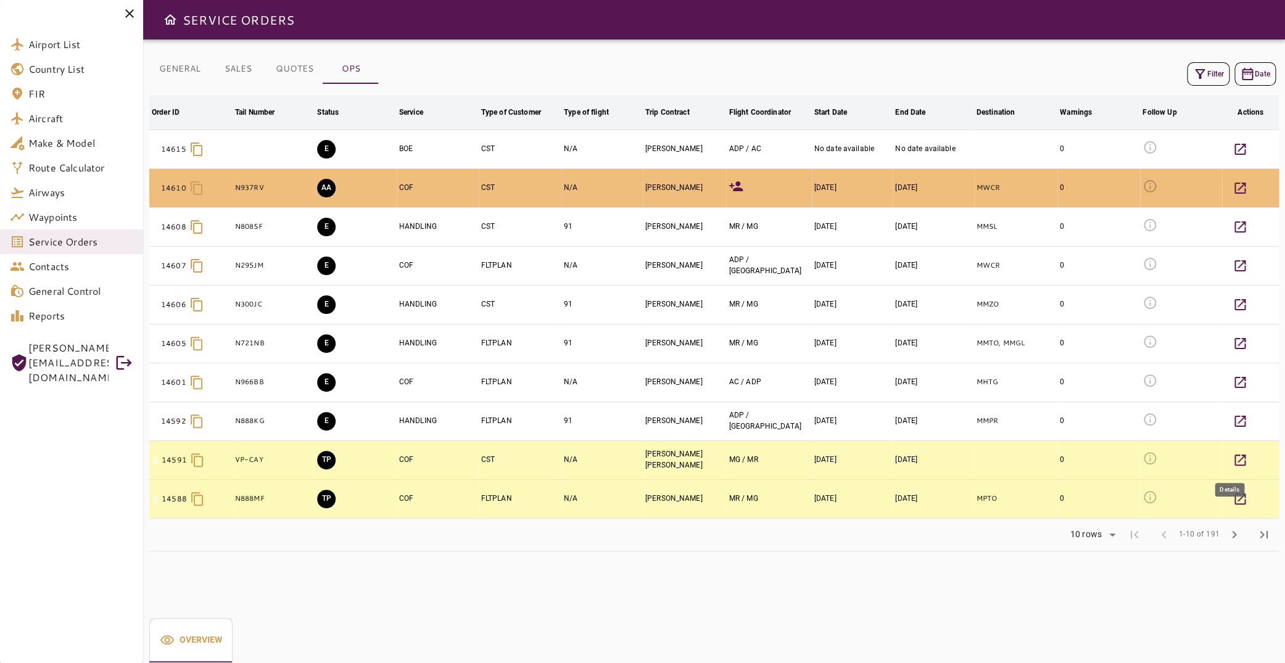
click at [1233, 459] on icon "button" at bounding box center [1240, 460] width 15 height 15
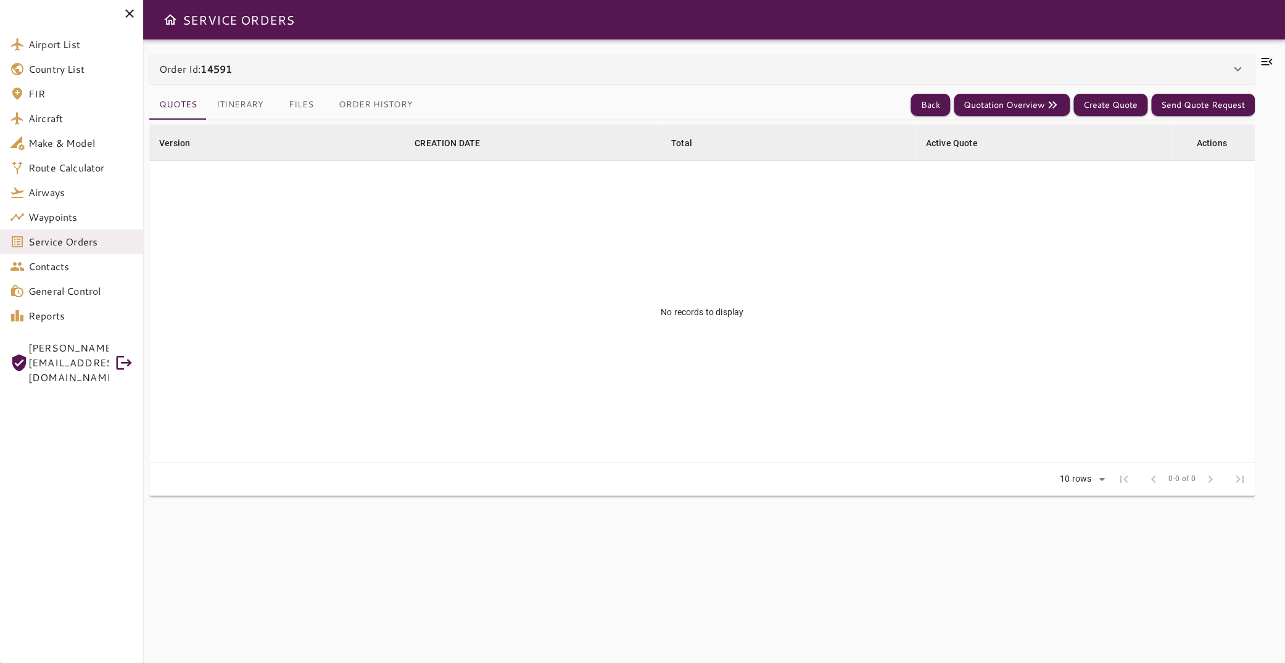
click at [235, 107] on button "Itinerary" at bounding box center [240, 105] width 67 height 30
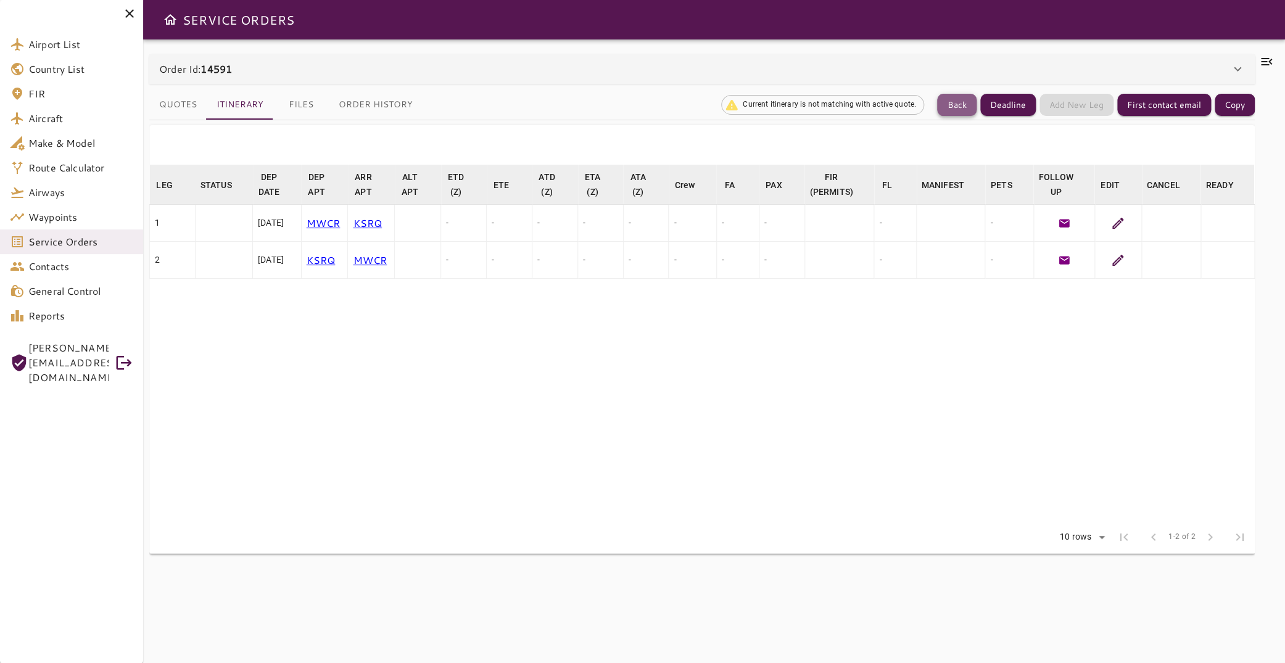
click at [958, 102] on button "Back" at bounding box center [956, 105] width 39 height 23
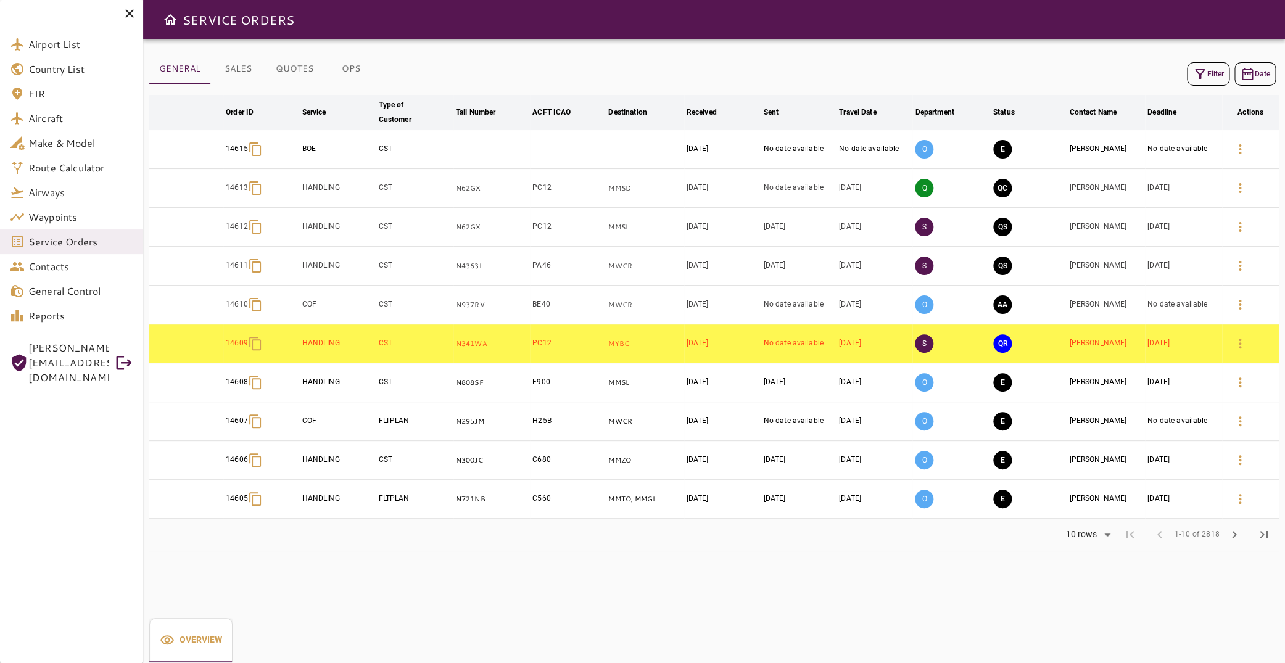
click at [1193, 77] on icon "button" at bounding box center [1200, 74] width 15 height 15
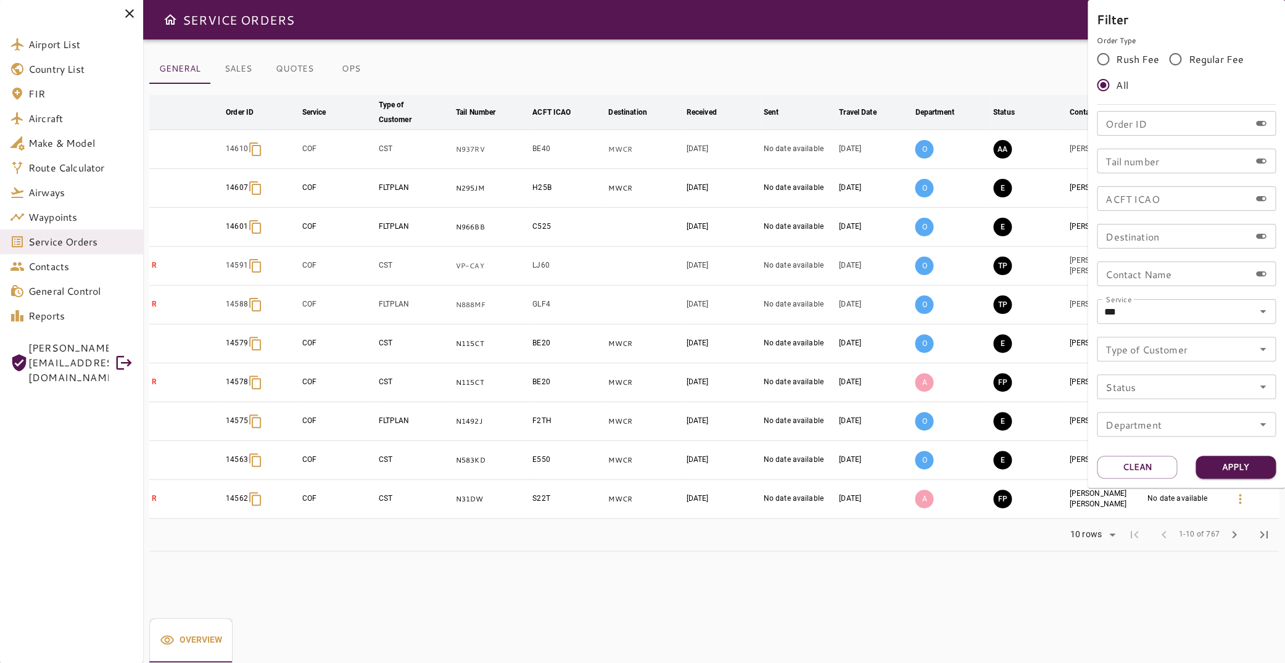
click at [1151, 176] on div "Order ID Order ID Tail number Tail number ACFT ICAO ACFT ICAO Destination Desti…" at bounding box center [1186, 279] width 179 height 336
click at [1148, 170] on input "Tail number" at bounding box center [1173, 161] width 153 height 25
type input "******"
click at [1231, 471] on button "Apply" at bounding box center [1236, 467] width 80 height 23
click at [610, 534] on div at bounding box center [642, 331] width 1285 height 663
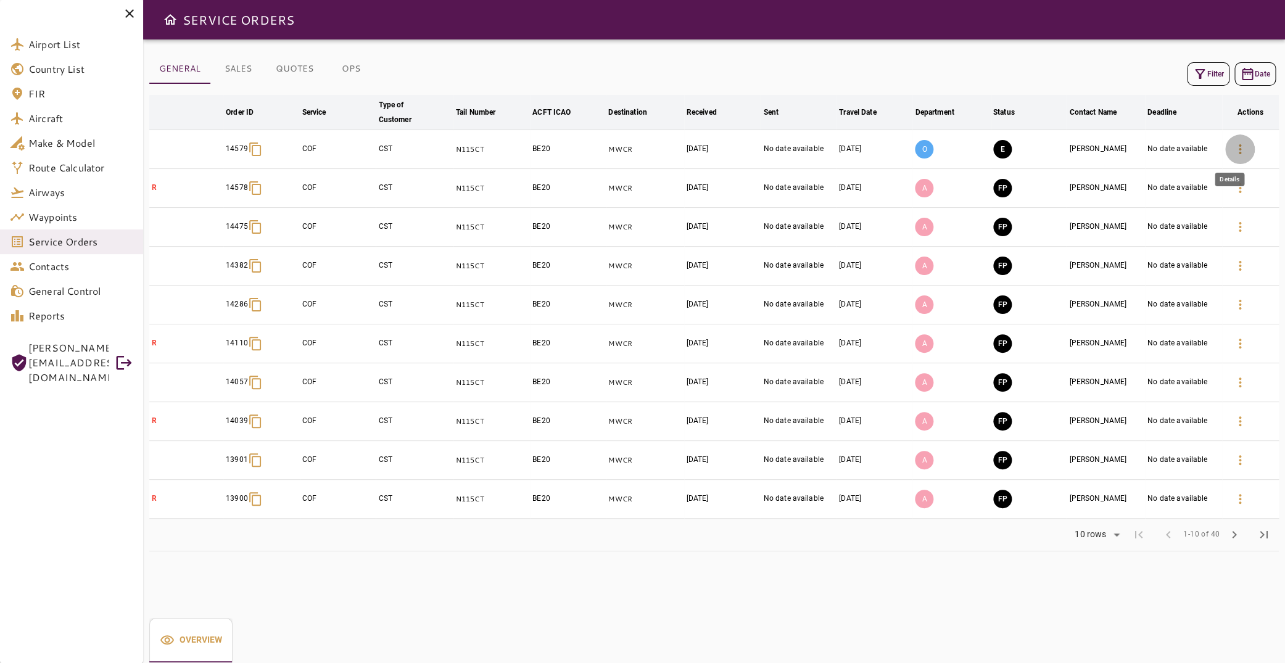
click at [1233, 147] on icon "button" at bounding box center [1240, 149] width 15 height 15
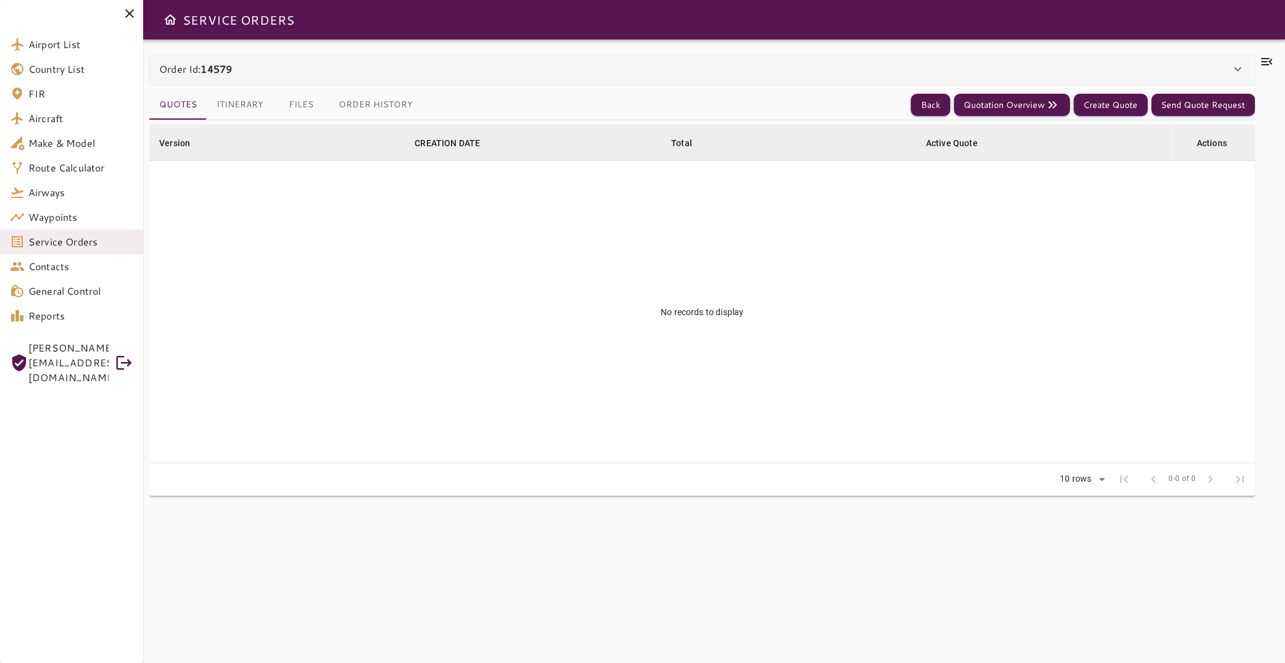
click at [253, 76] on div "Order Id: 14579" at bounding box center [694, 69] width 1071 height 15
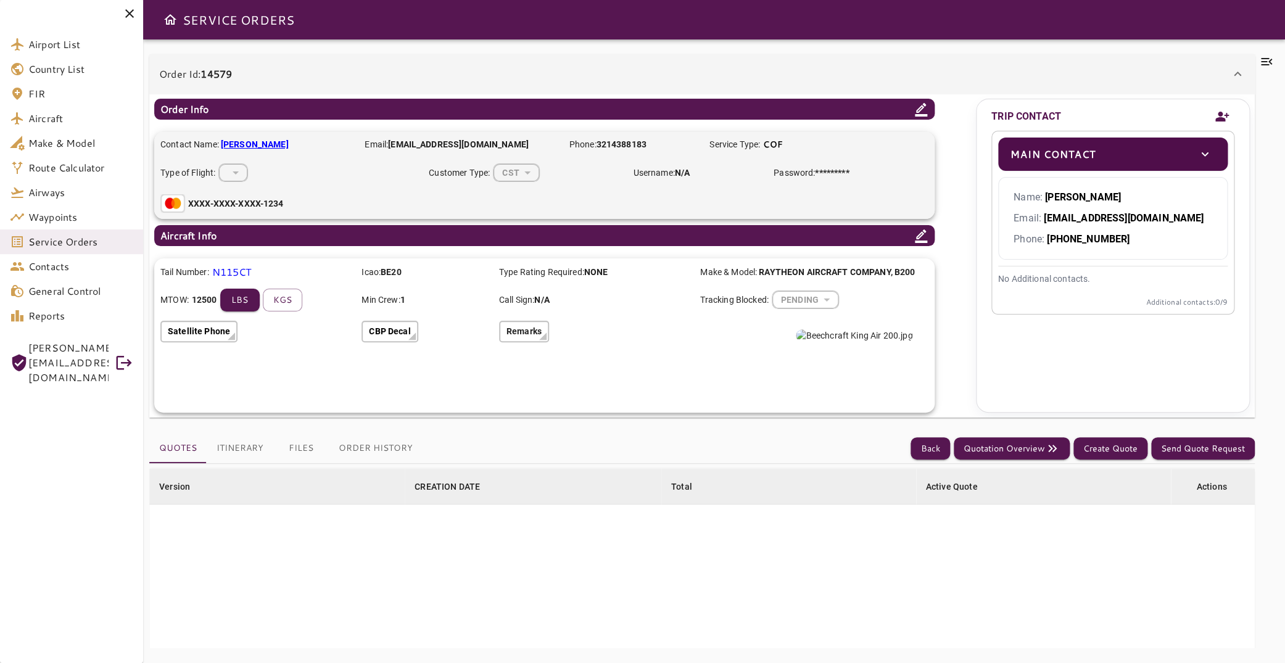
click at [253, 76] on div "Order Id: 14579" at bounding box center [694, 74] width 1071 height 15
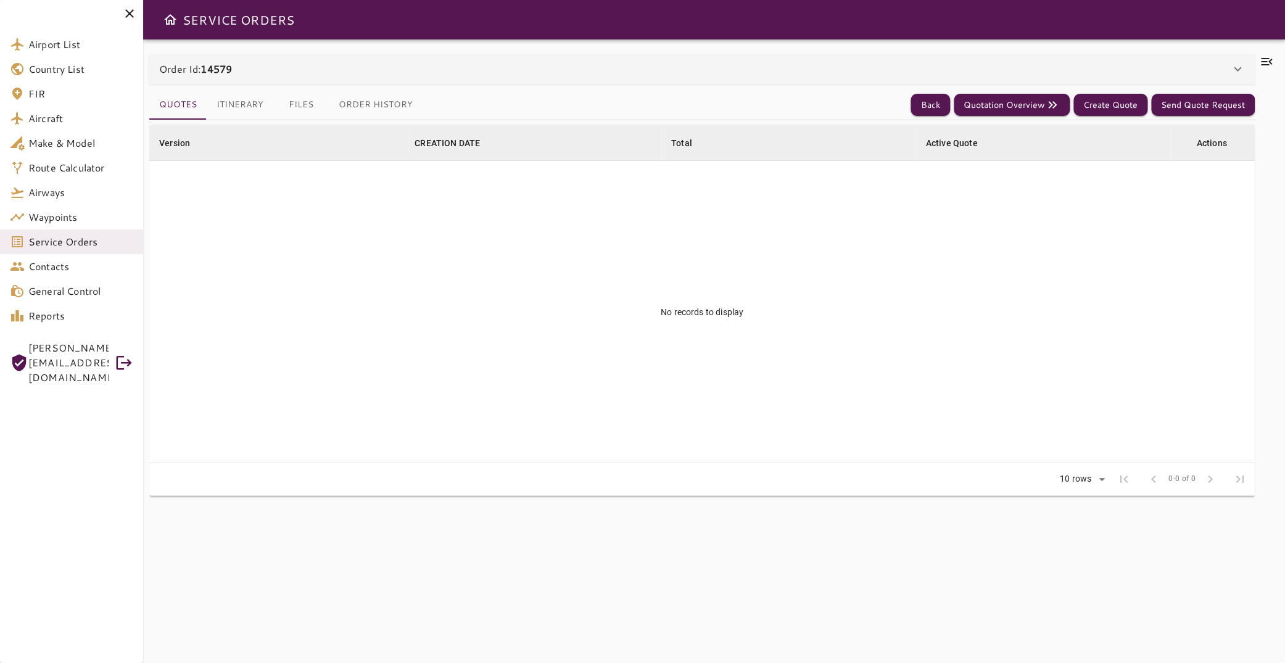
click at [243, 112] on button "Itinerary" at bounding box center [240, 105] width 67 height 30
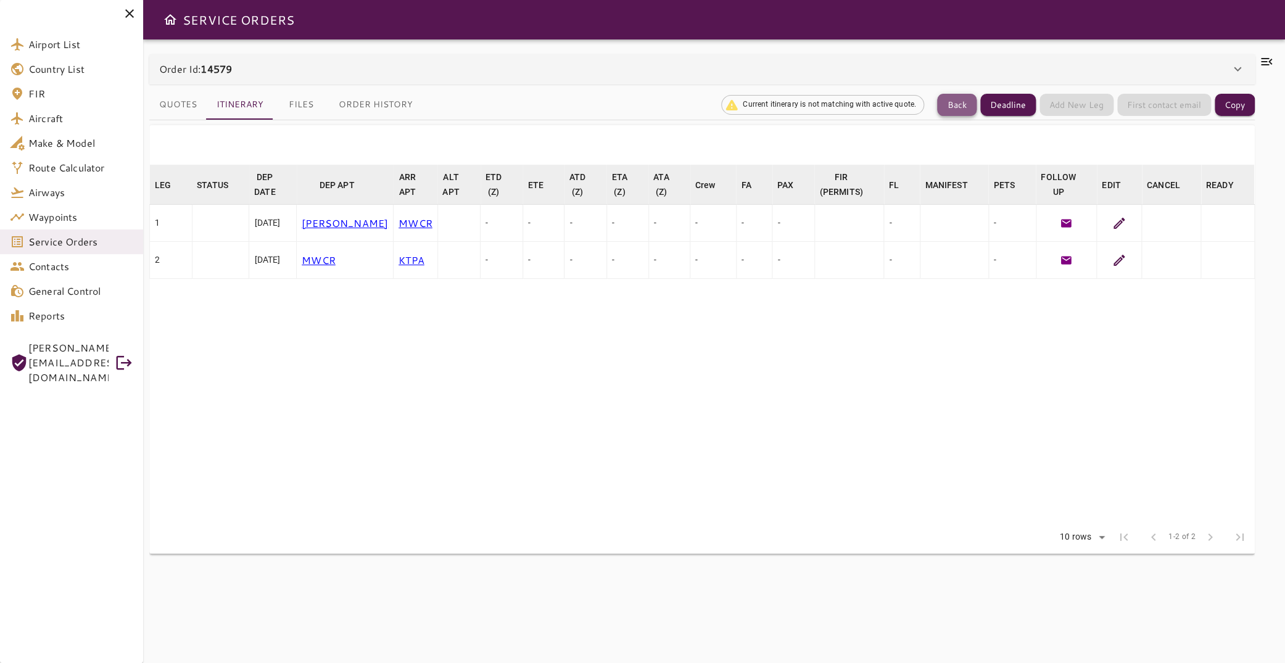
click at [949, 107] on button "Back" at bounding box center [956, 105] width 39 height 23
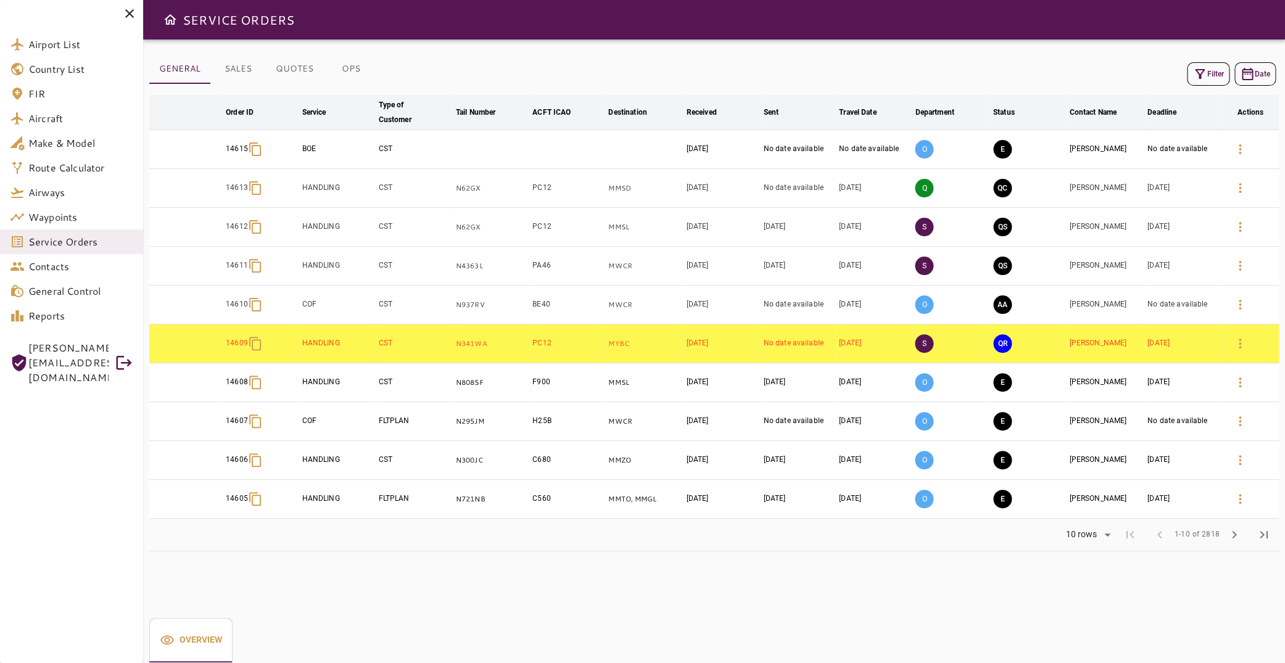
click at [1203, 78] on button "Filter" at bounding box center [1208, 73] width 43 height 23
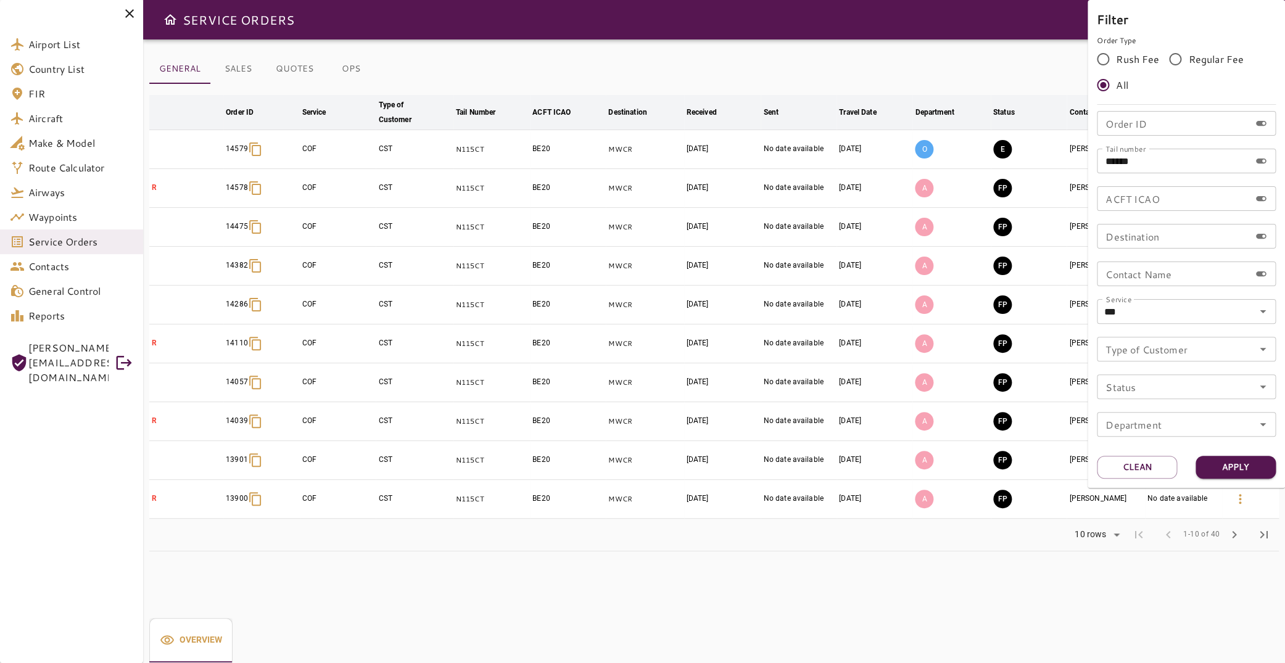
click at [764, 576] on div at bounding box center [642, 331] width 1285 height 663
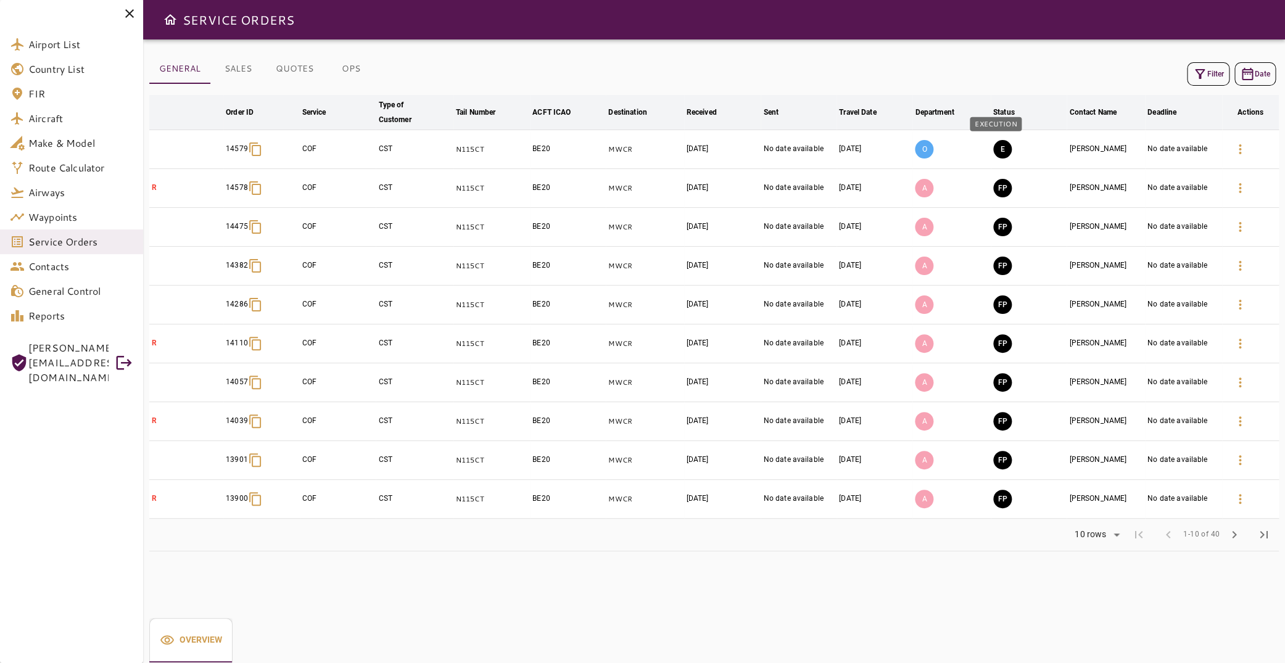
click at [997, 146] on button "E" at bounding box center [1003, 149] width 19 height 19
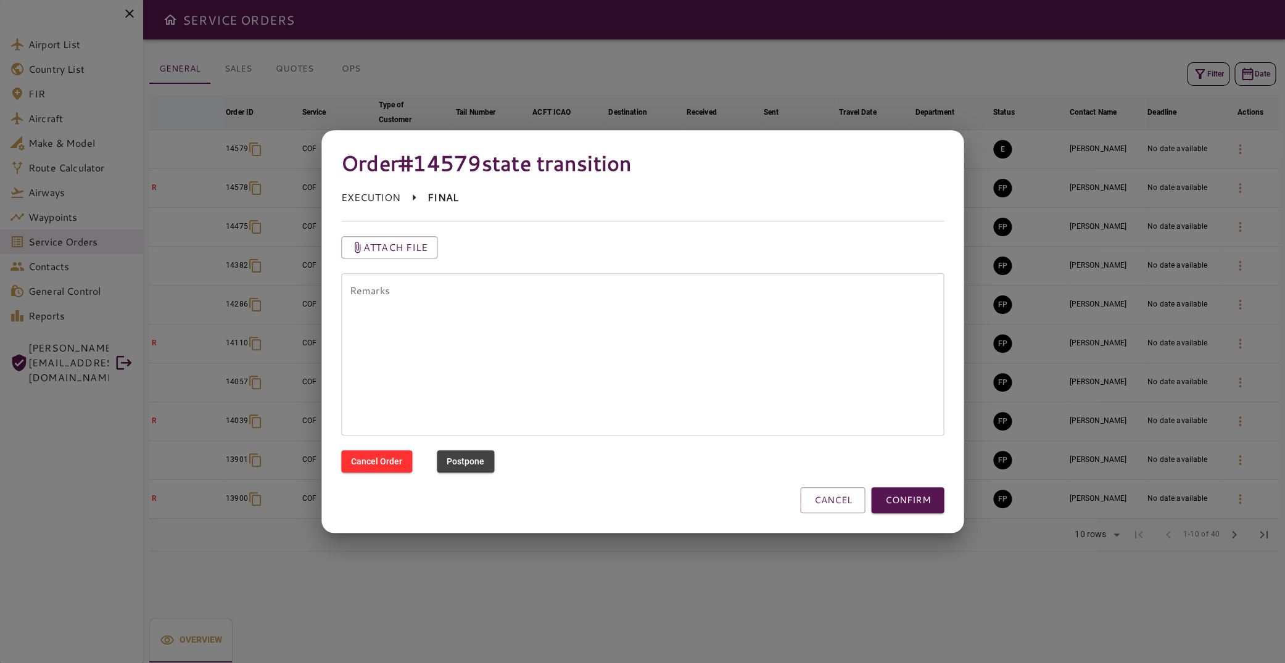
click at [897, 497] on button "CONFIRM" at bounding box center [907, 501] width 73 height 26
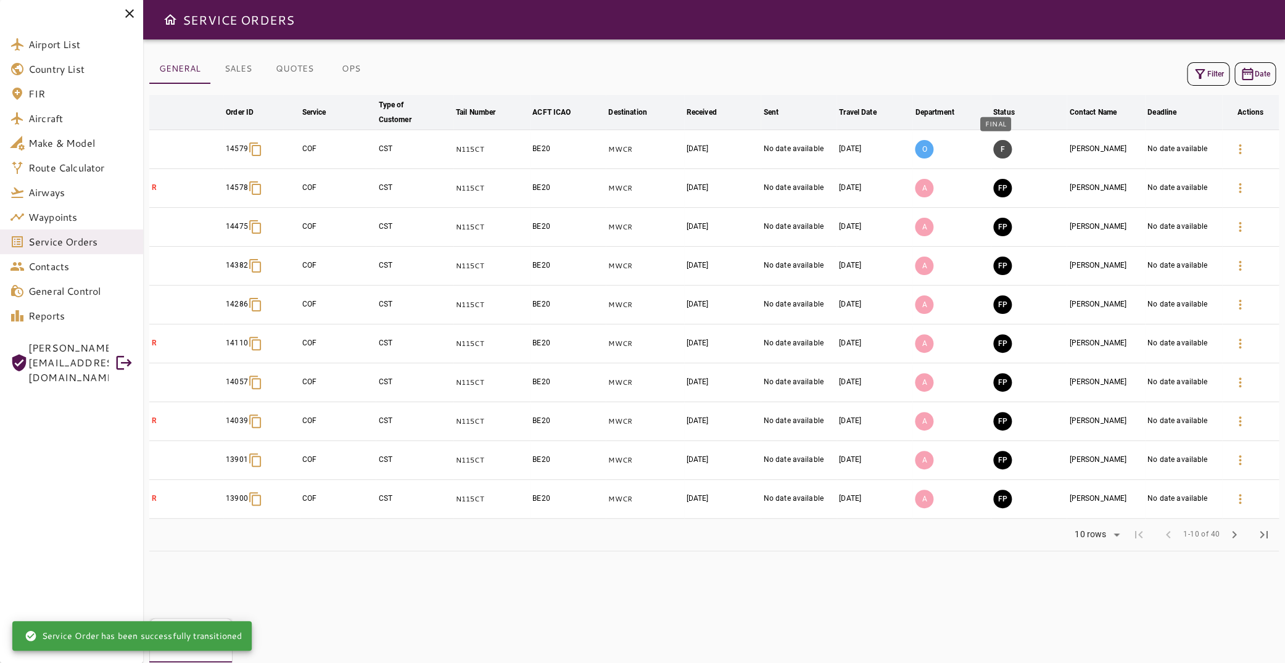
click at [998, 143] on button "F" at bounding box center [1003, 149] width 19 height 19
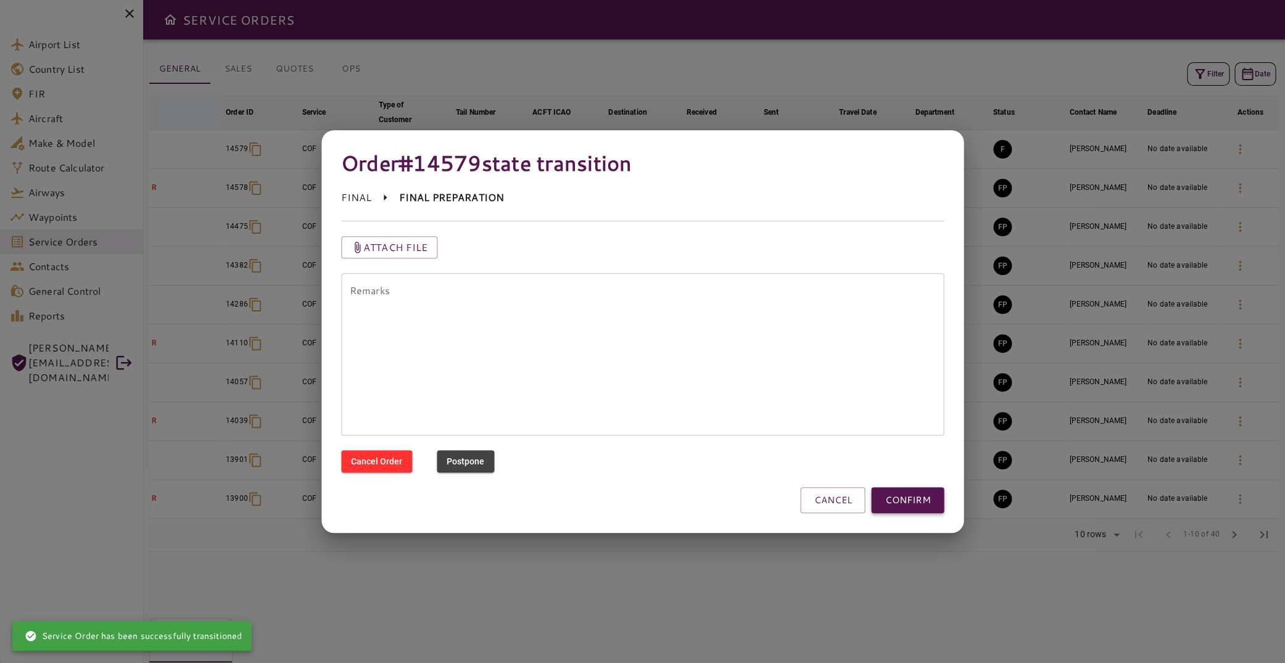
click at [915, 498] on button "CONFIRM" at bounding box center [907, 501] width 73 height 26
